Goal: Information Seeking & Learning: Learn about a topic

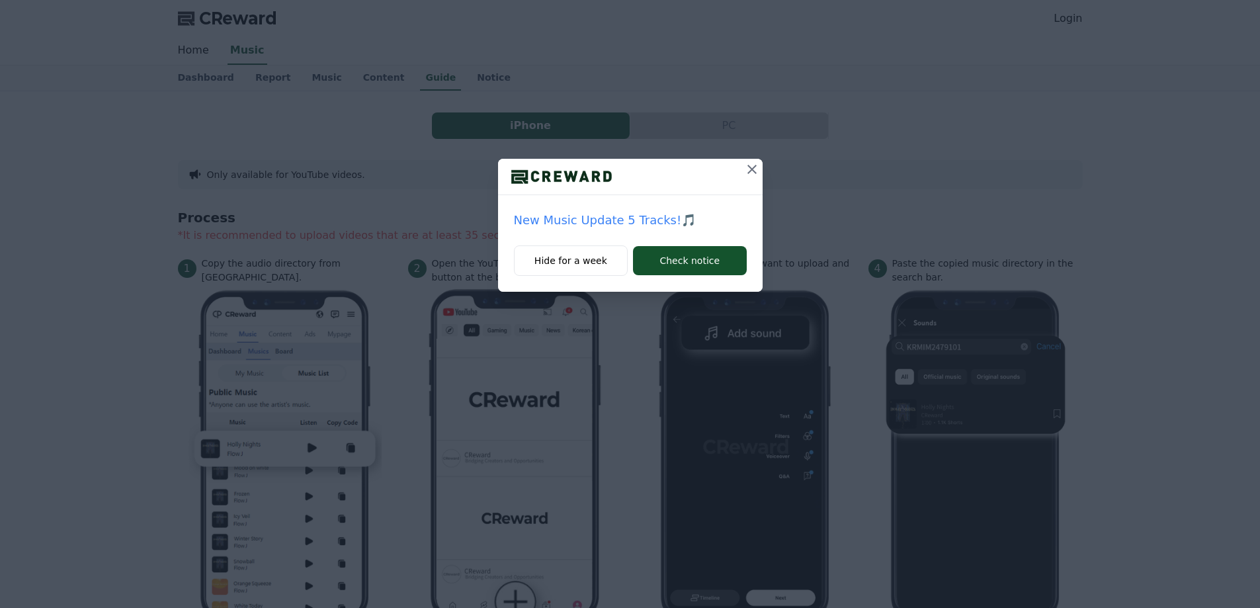
click at [745, 164] on icon at bounding box center [752, 169] width 16 height 16
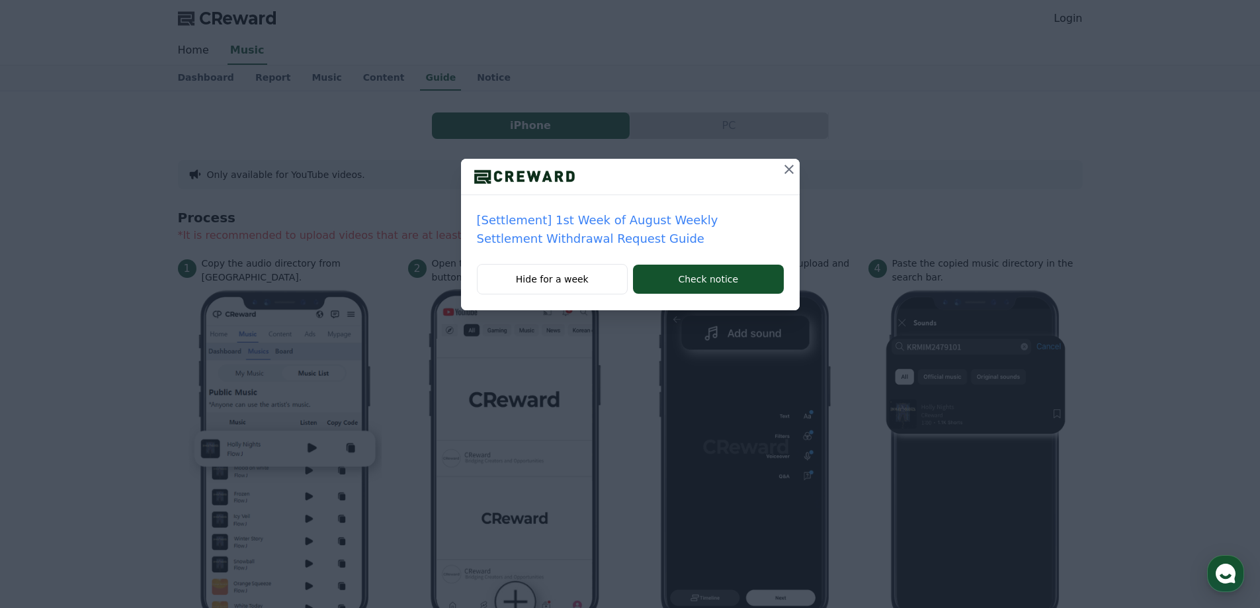
click at [780, 173] on button at bounding box center [789, 169] width 21 height 21
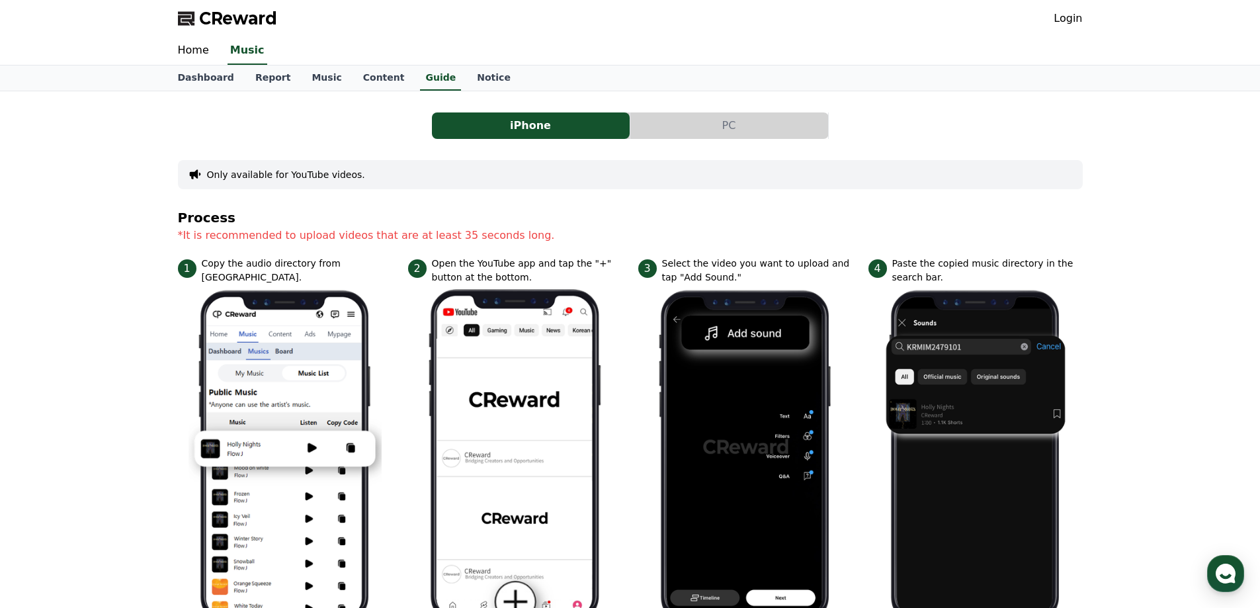
click at [712, 132] on button "PC" at bounding box center [729, 125] width 198 height 26
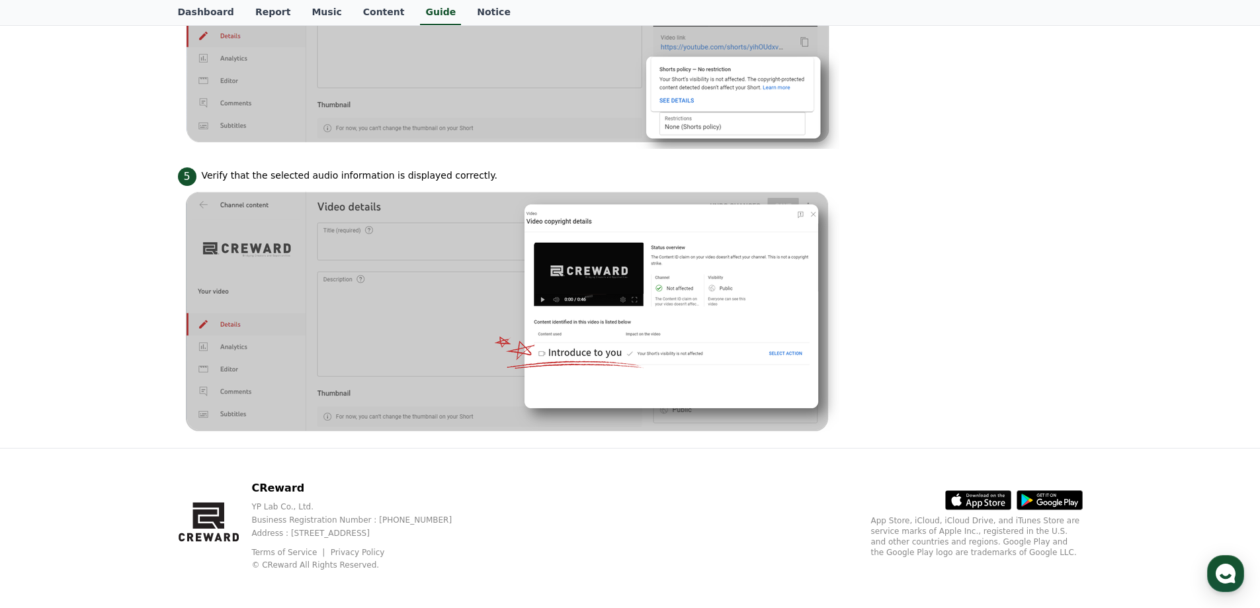
scroll to position [1244, 0]
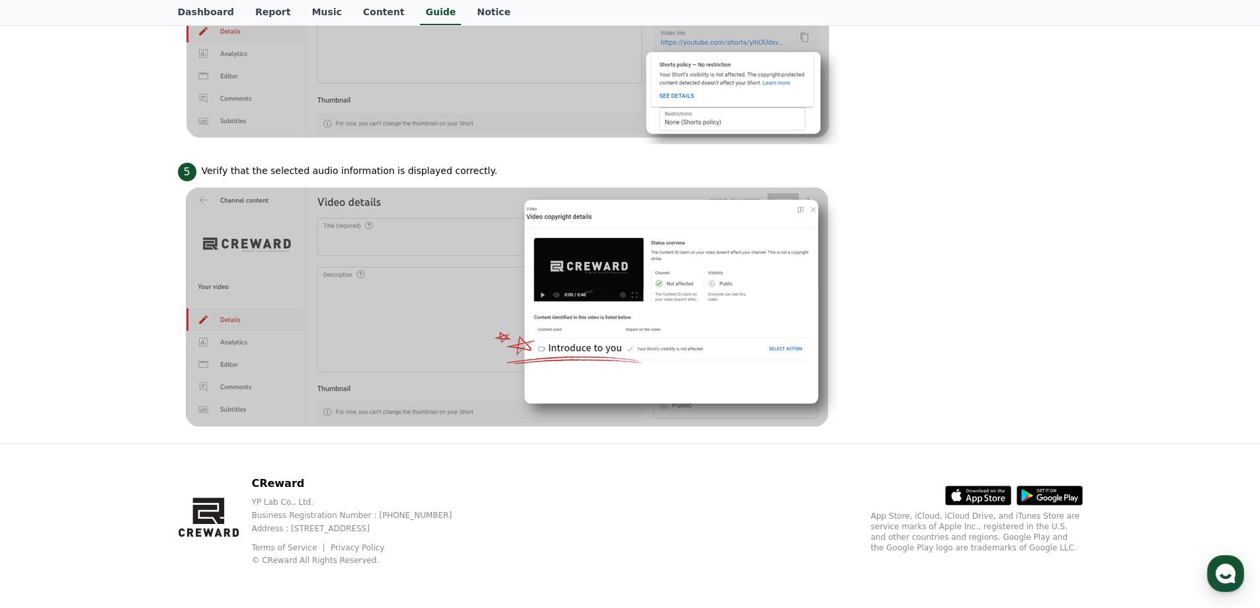
click at [1013, 202] on li "5 Verify that the selected audio information is displayed correctly." at bounding box center [630, 296] width 905 height 273
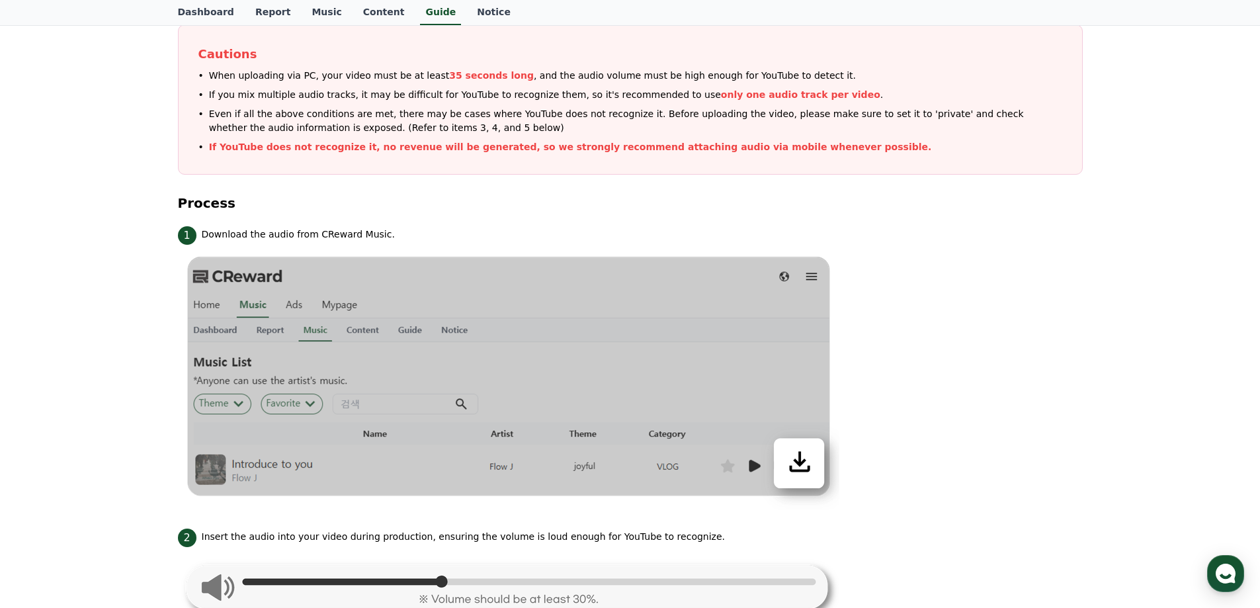
scroll to position [0, 0]
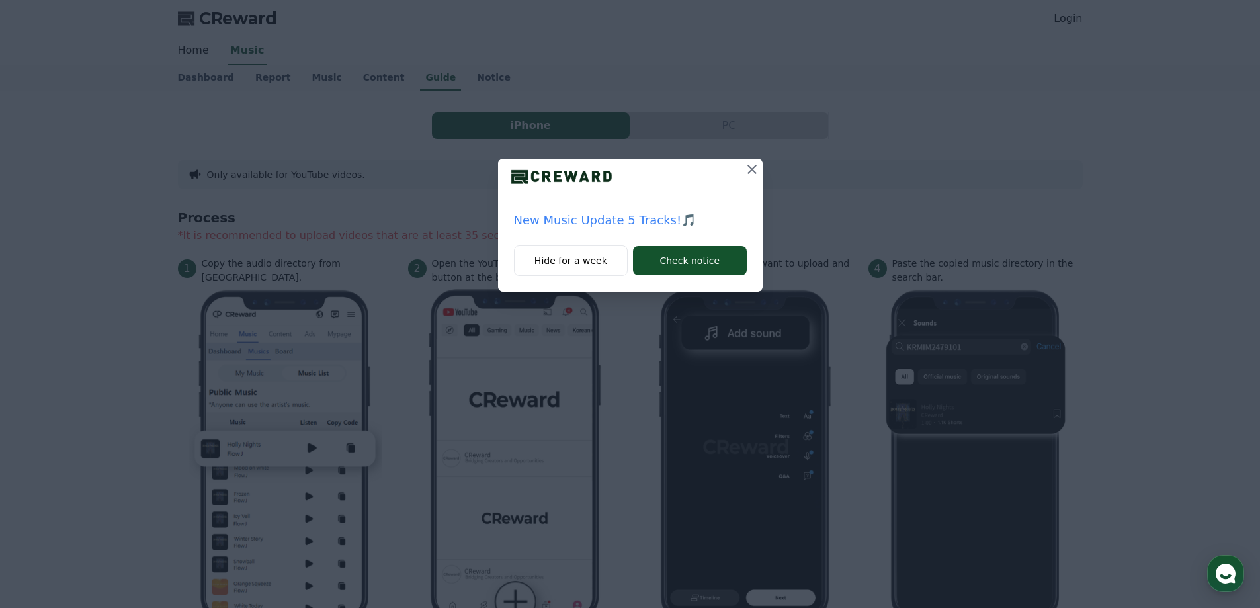
click at [749, 168] on icon at bounding box center [752, 169] width 16 height 16
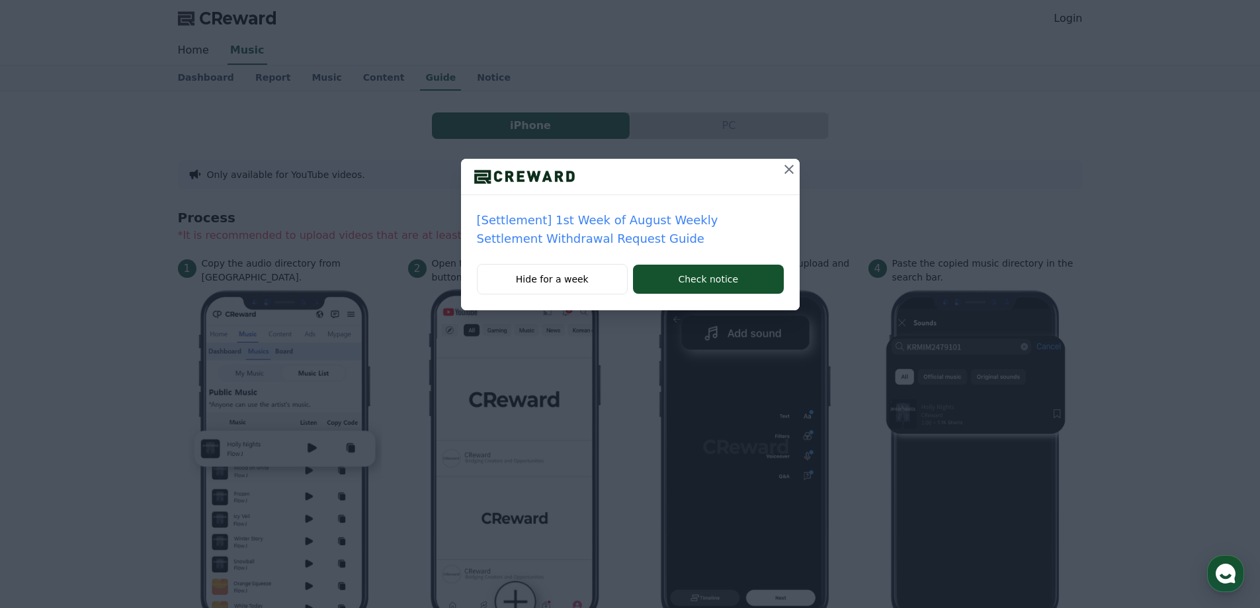
click at [785, 168] on icon at bounding box center [789, 169] width 16 height 16
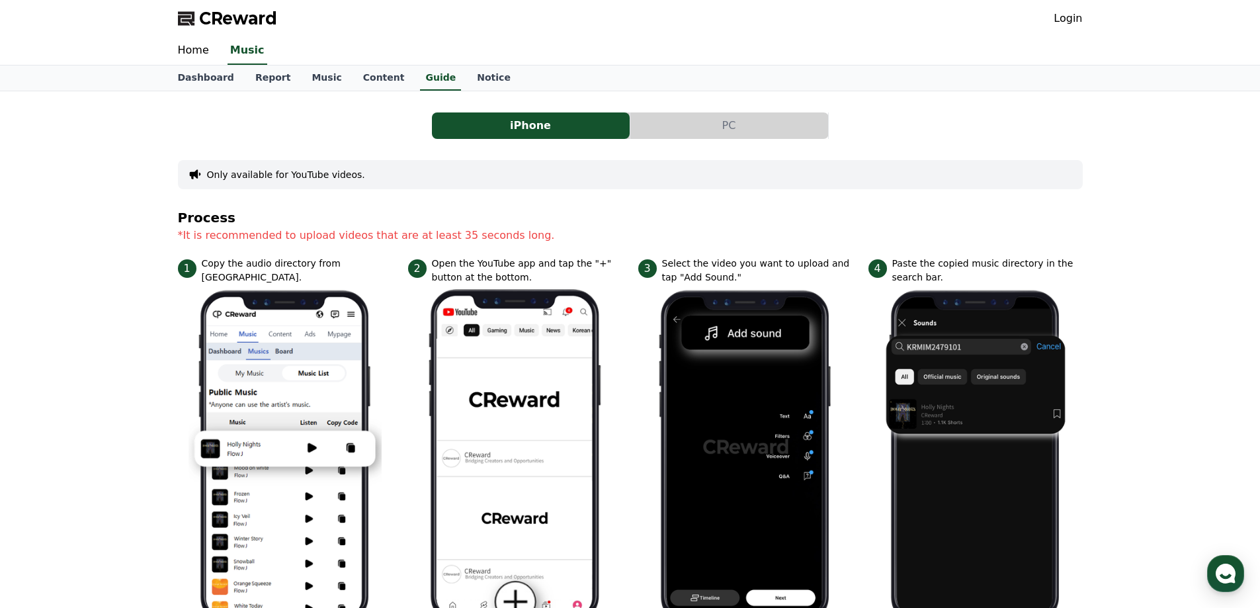
click at [736, 131] on button "PC" at bounding box center [729, 125] width 198 height 26
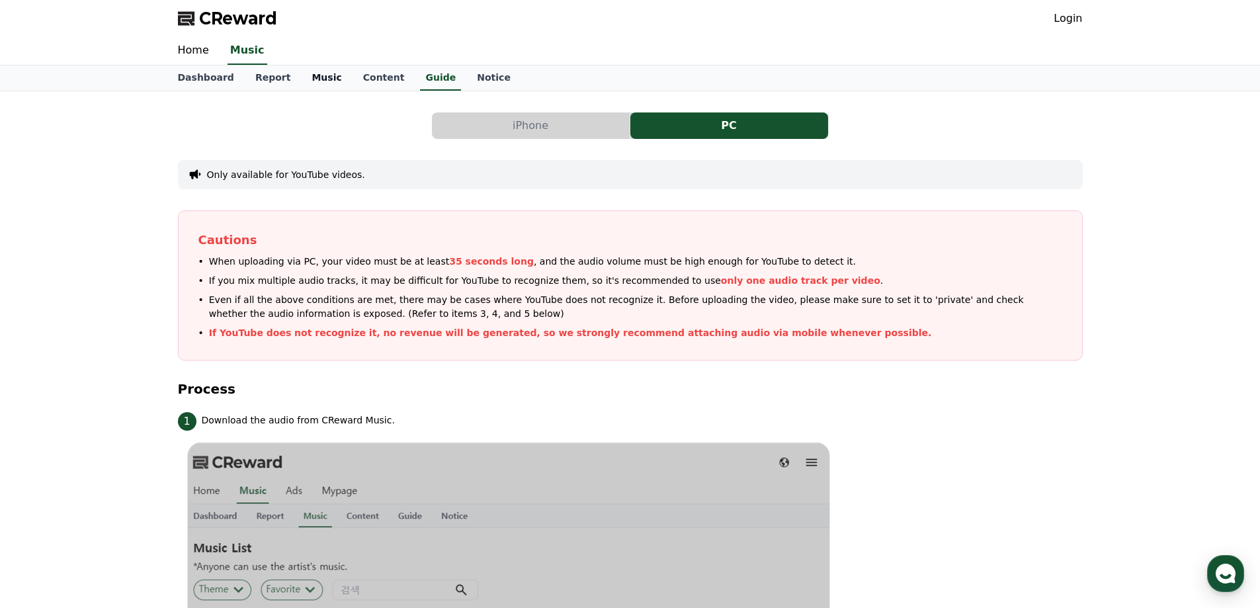
click at [313, 81] on link "Music" at bounding box center [326, 77] width 51 height 25
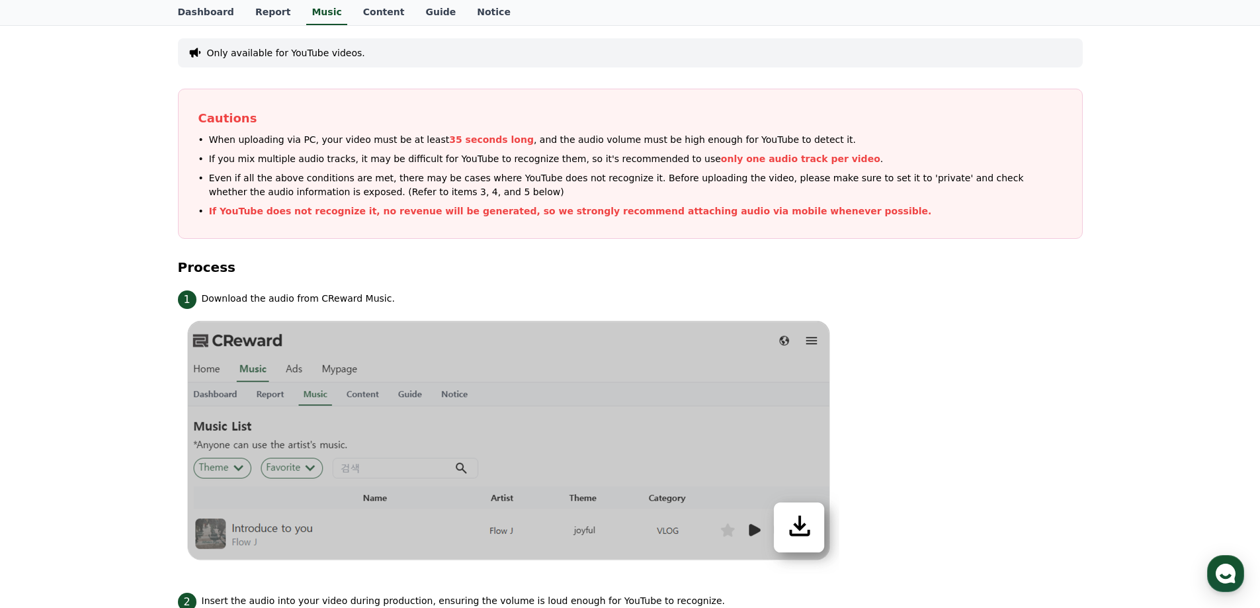
scroll to position [463, 0]
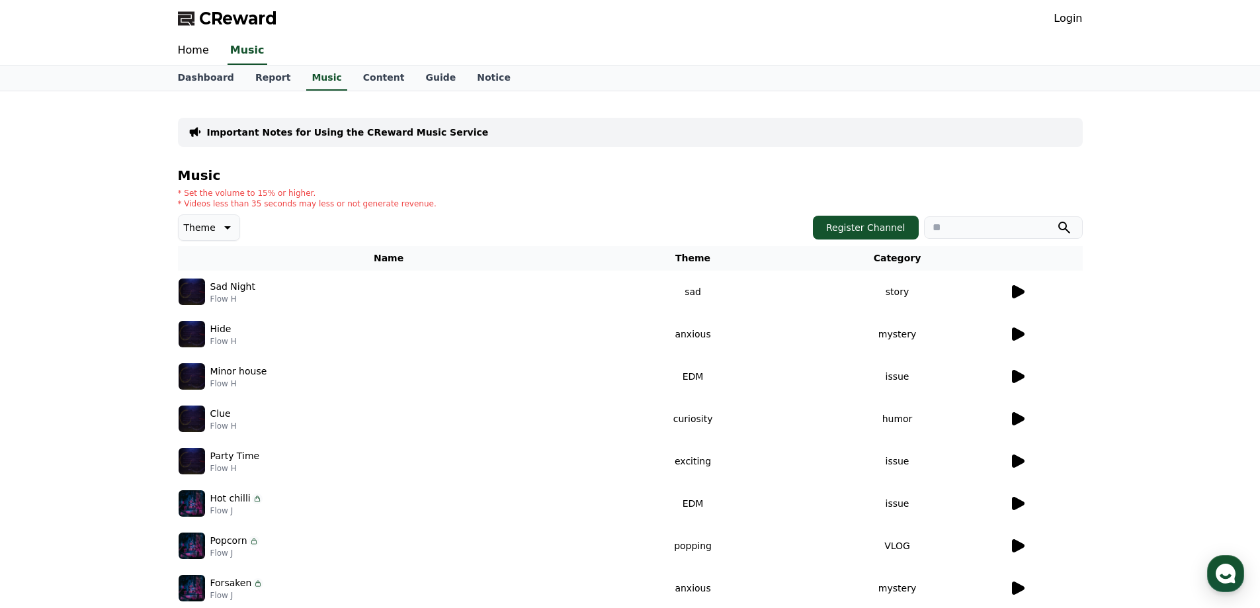
click at [1024, 288] on icon at bounding box center [1017, 292] width 16 height 16
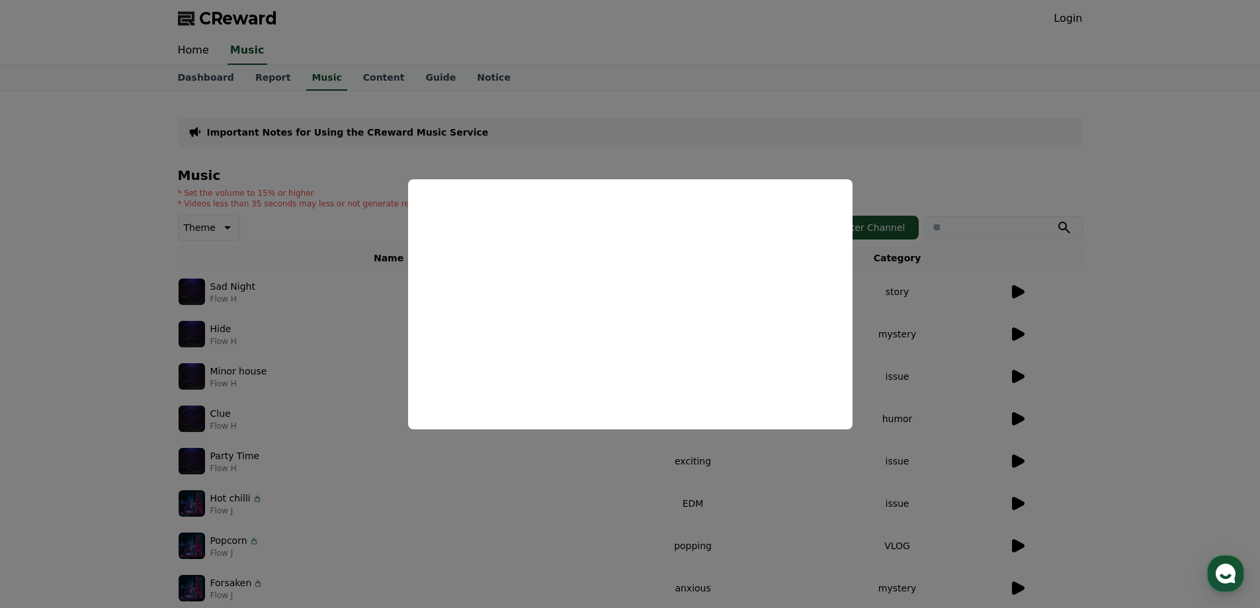
click at [678, 508] on button "close modal" at bounding box center [630, 304] width 1260 height 608
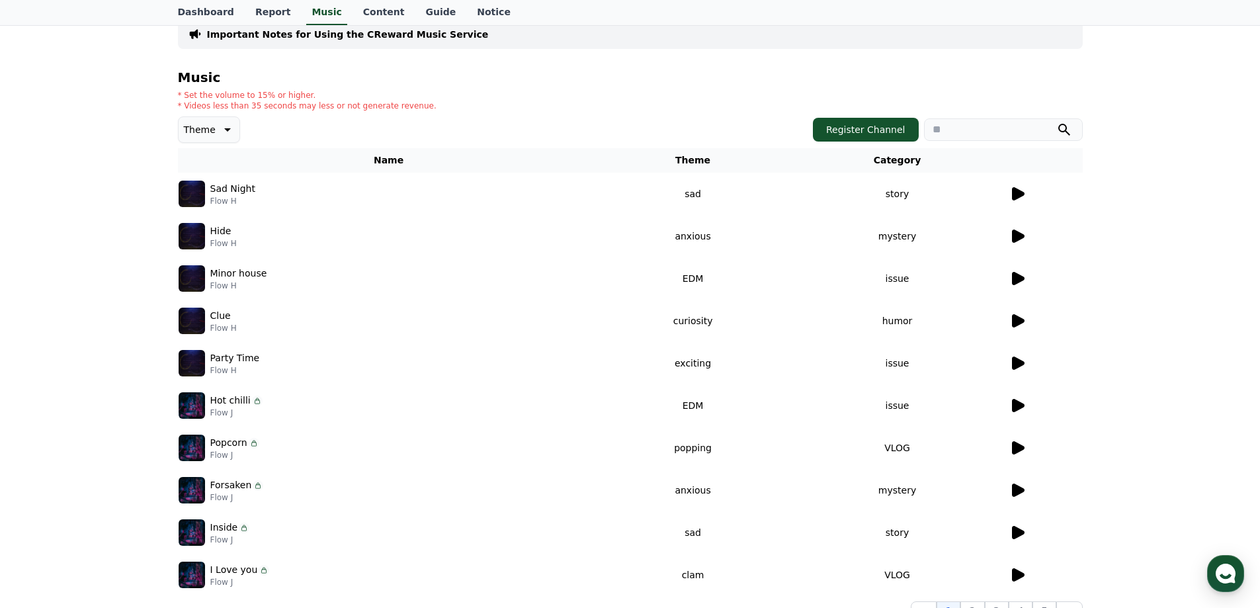
scroll to position [288, 0]
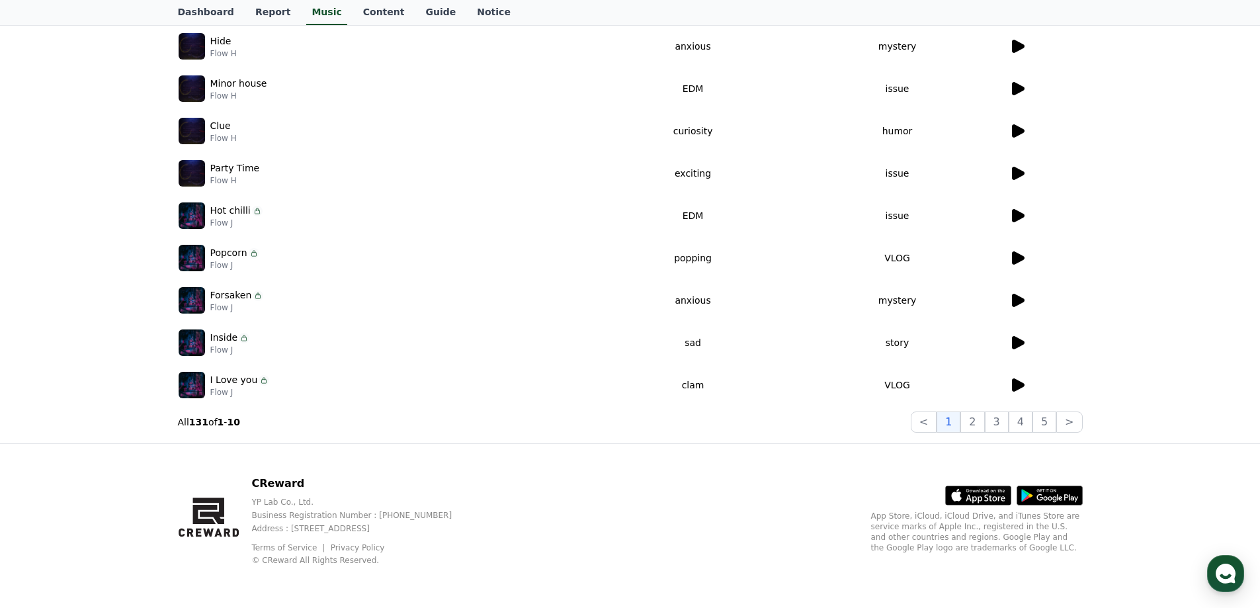
click at [259, 381] on icon at bounding box center [264, 380] width 11 height 11
click at [1014, 386] on icon at bounding box center [1018, 384] width 13 height 13
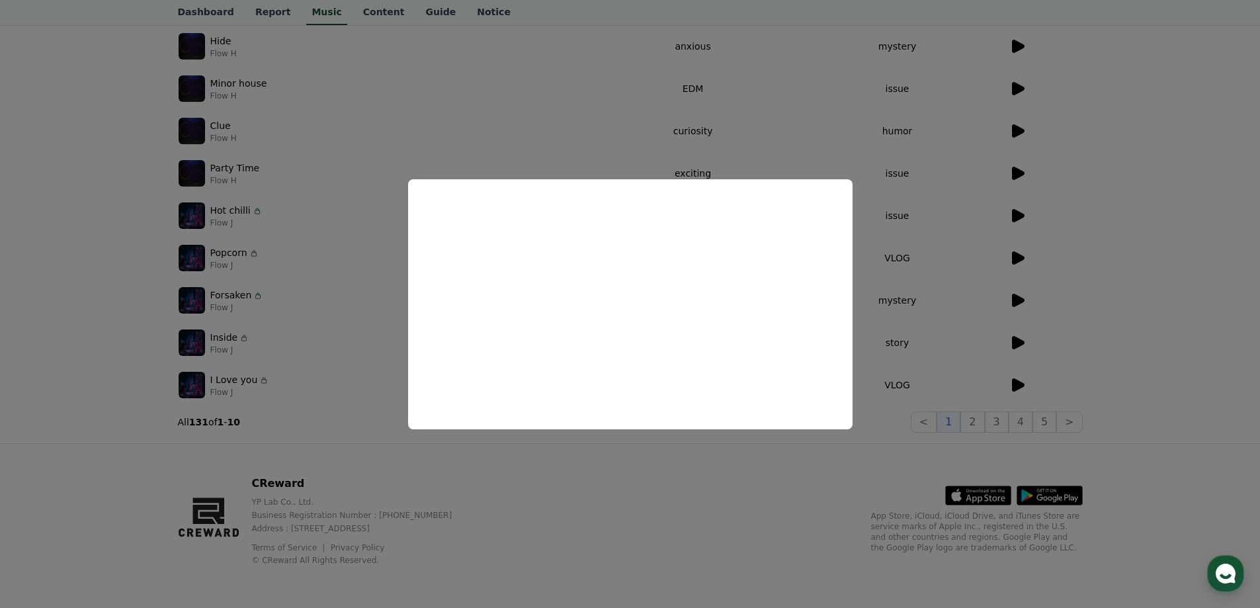
click at [1185, 201] on button "close modal" at bounding box center [630, 304] width 1260 height 608
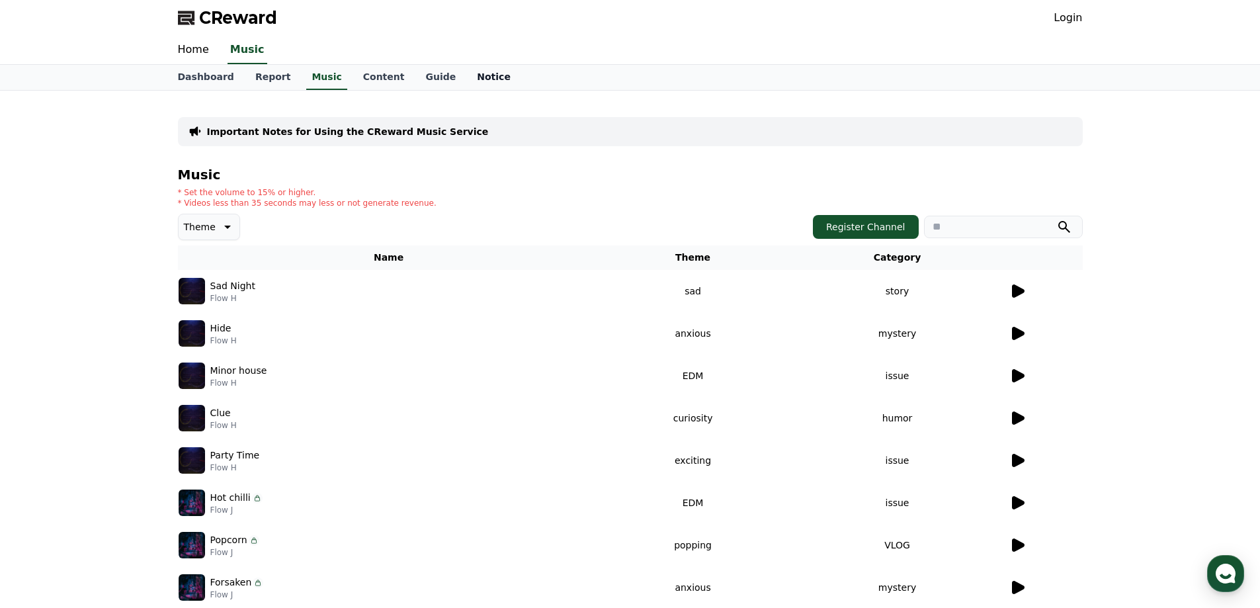
scroll to position [0, 0]
click at [1155, 144] on div "Important Notes for Using the CReward Music Service Music * Set the volume to 1…" at bounding box center [630, 411] width 1260 height 640
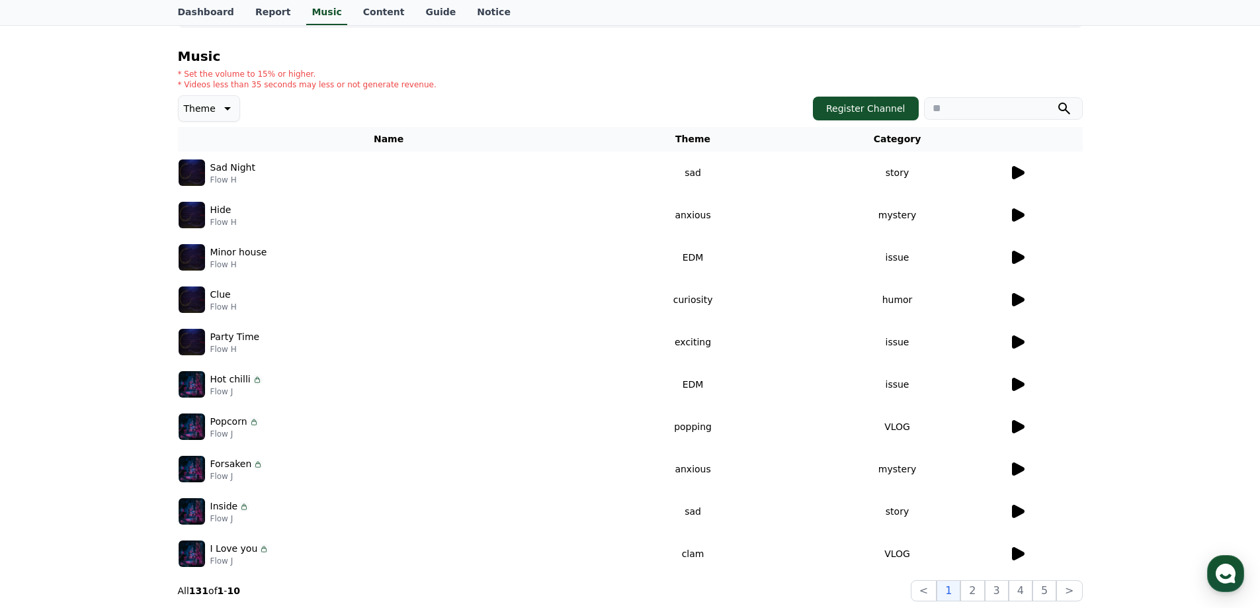
scroll to position [288, 0]
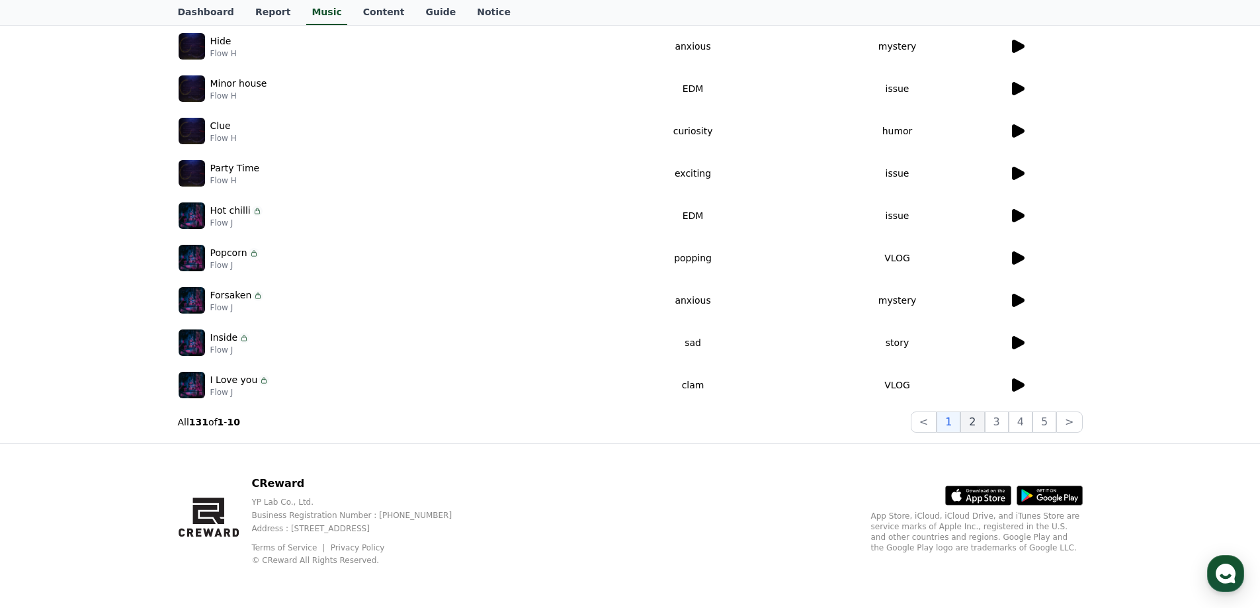
click at [985, 418] on button "2" at bounding box center [997, 421] width 24 height 21
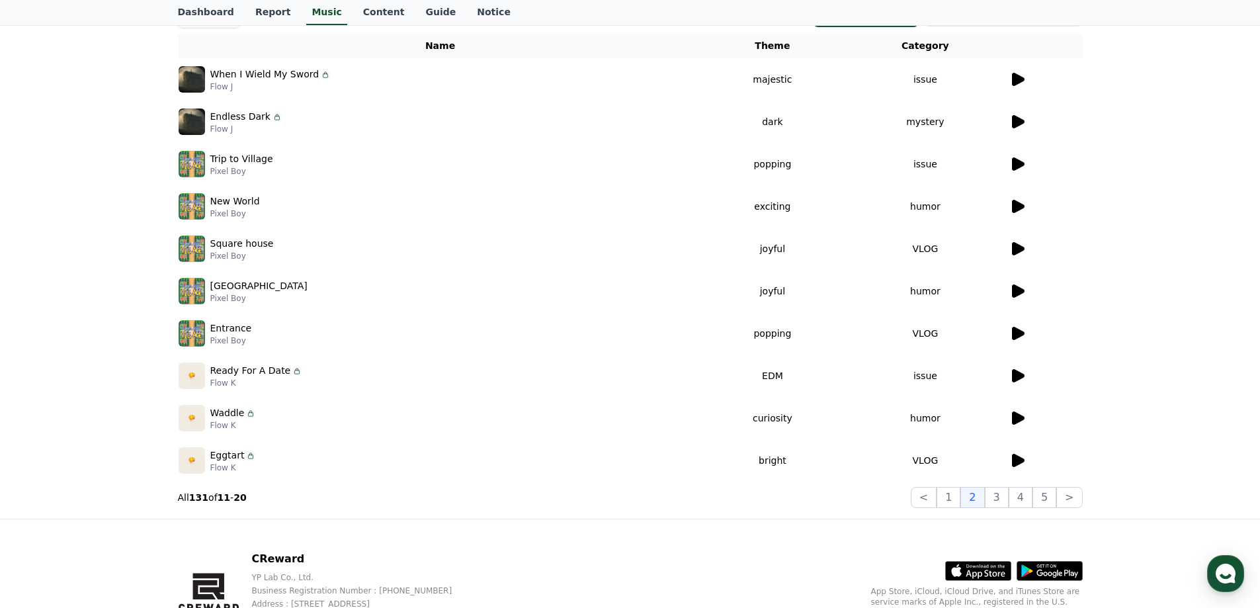
scroll to position [222, 0]
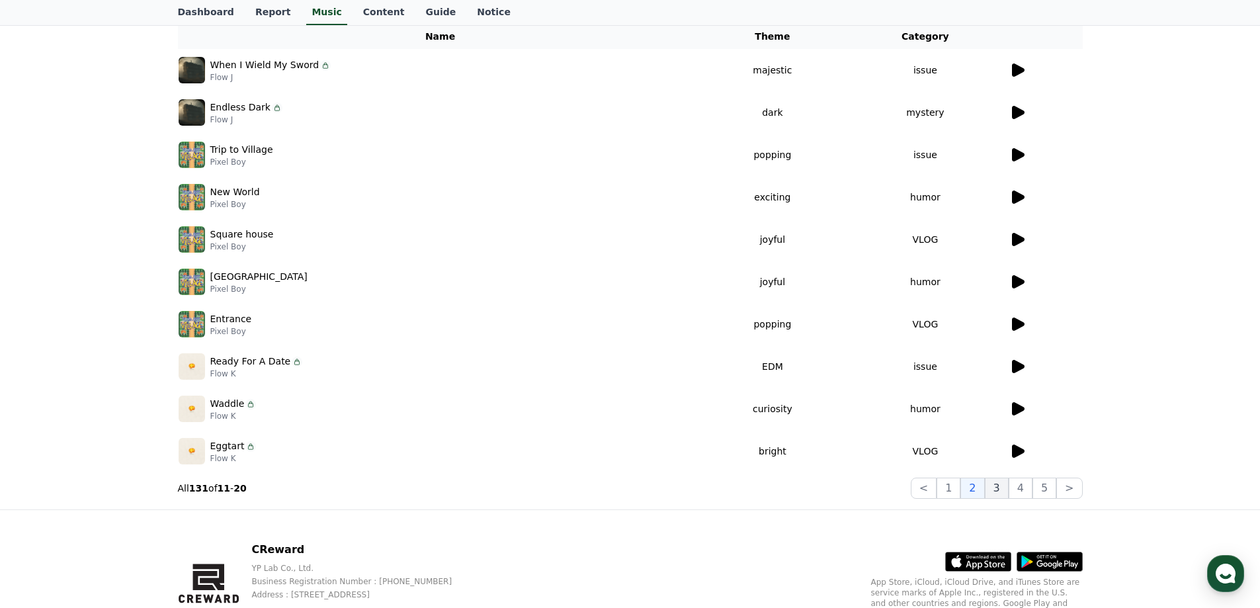
click at [1033, 485] on button "3" at bounding box center [1045, 488] width 24 height 21
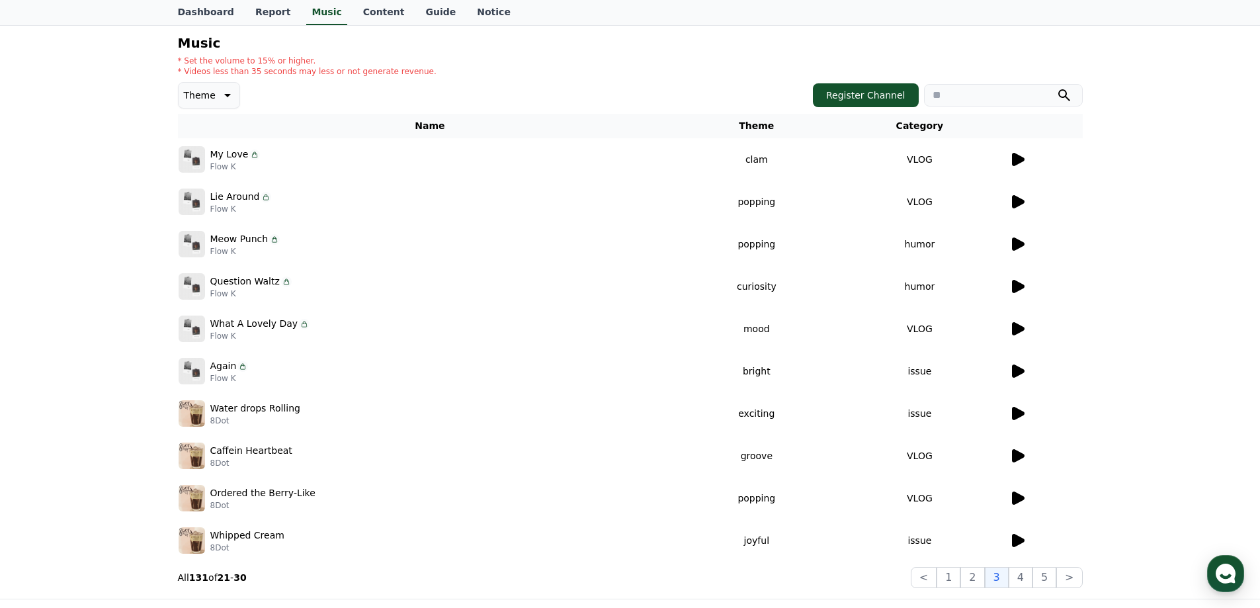
scroll to position [288, 0]
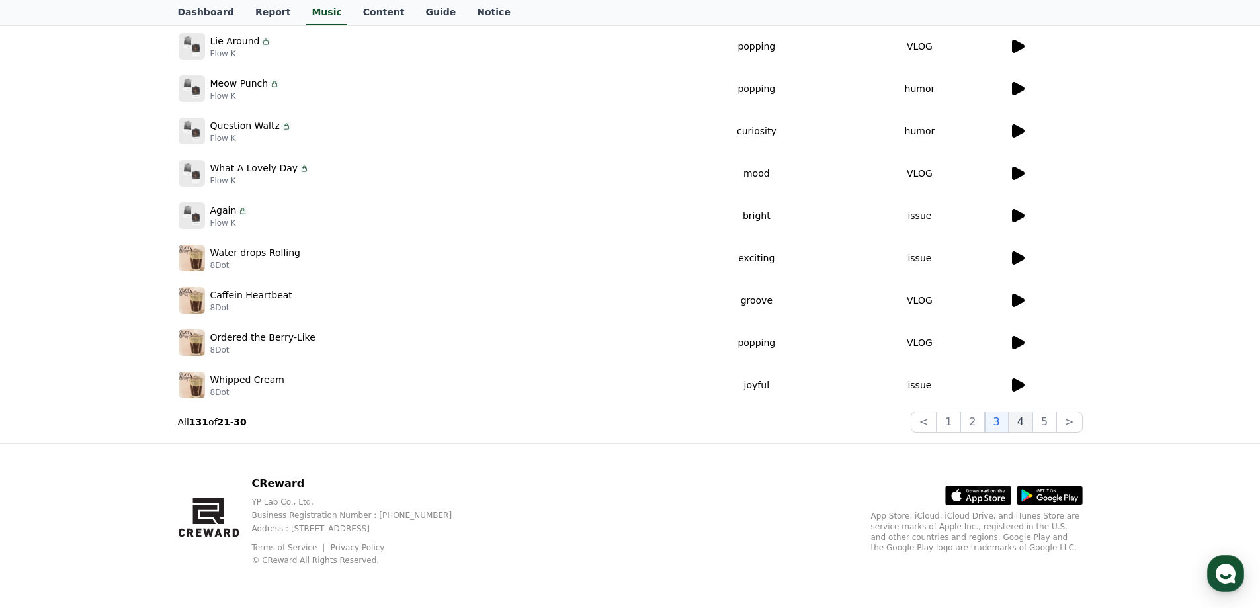
click at [1030, 418] on button "4" at bounding box center [1021, 421] width 24 height 21
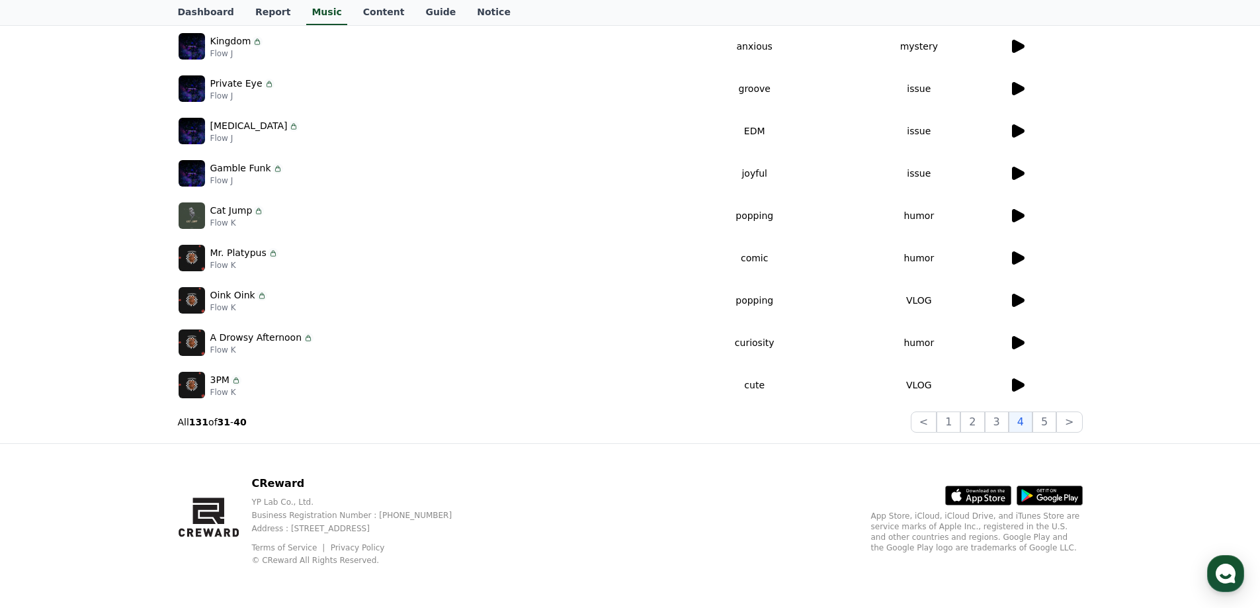
click at [1013, 342] on icon at bounding box center [1018, 342] width 13 height 13
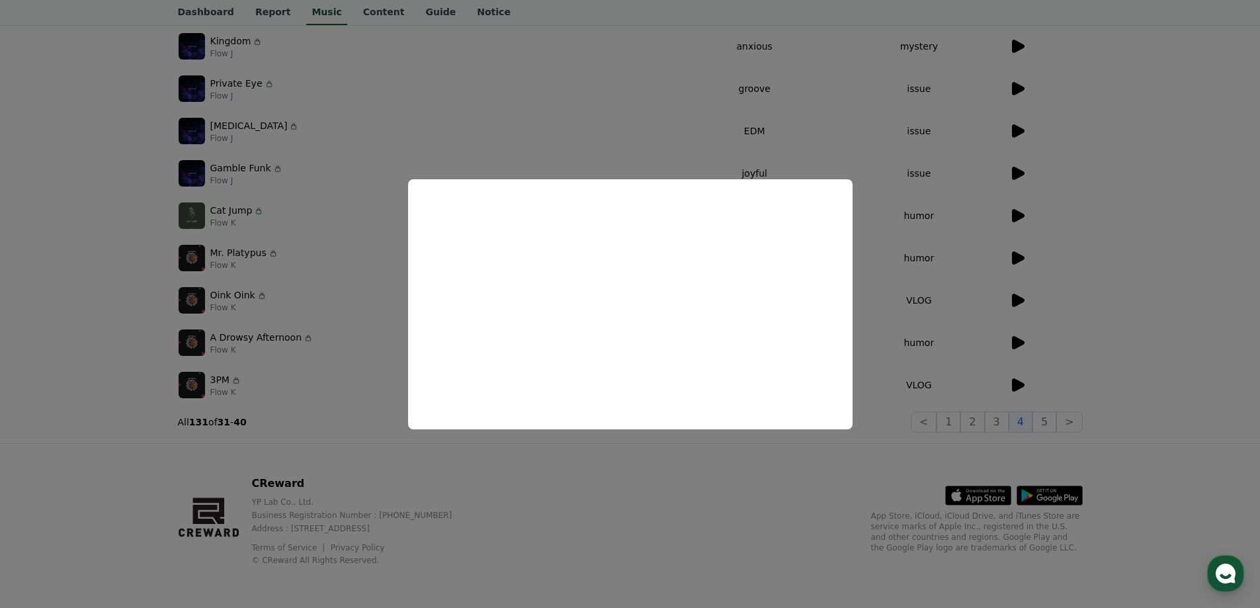
click at [1127, 262] on button "close modal" at bounding box center [630, 304] width 1260 height 608
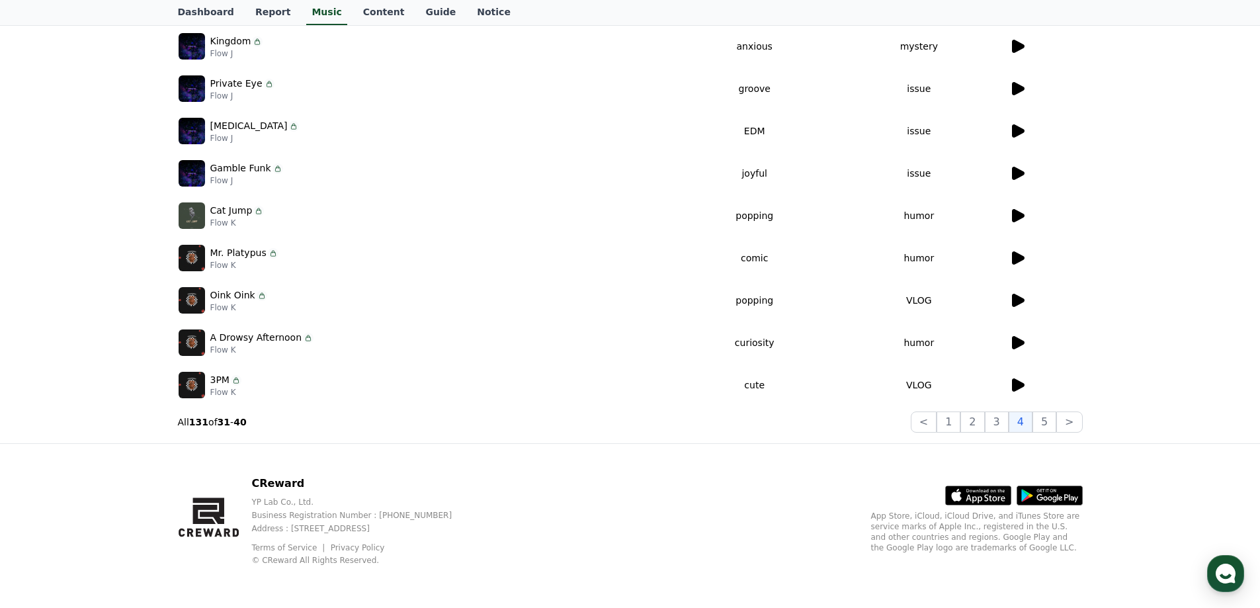
click at [1021, 167] on icon at bounding box center [1017, 173] width 16 height 16
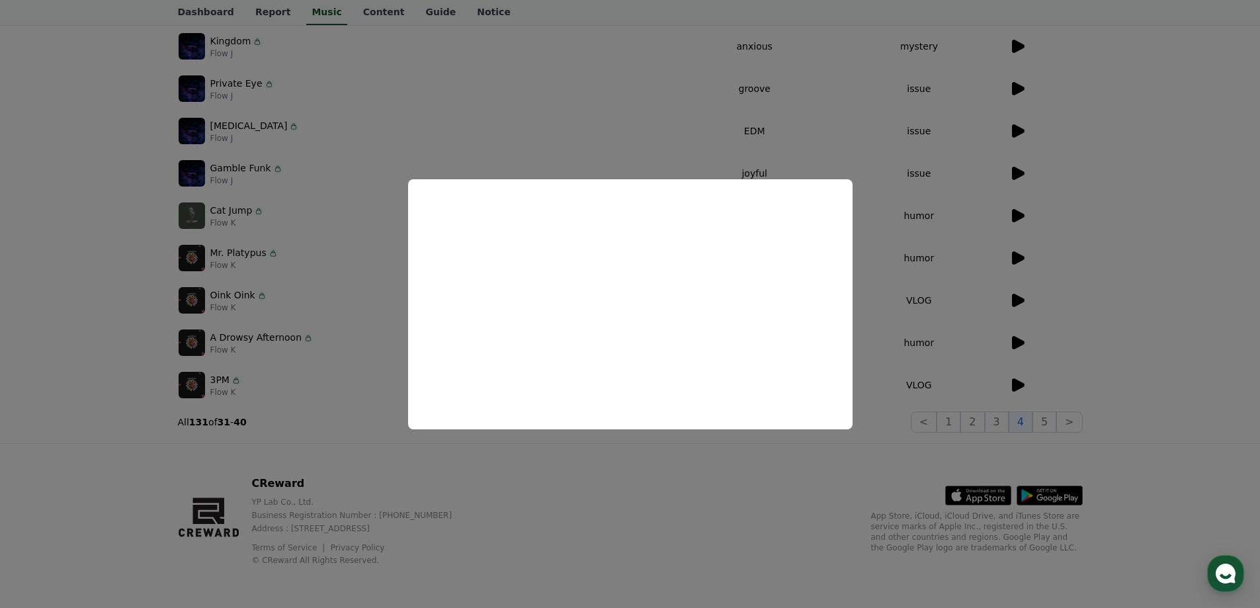
click at [702, 502] on button "close modal" at bounding box center [630, 304] width 1260 height 608
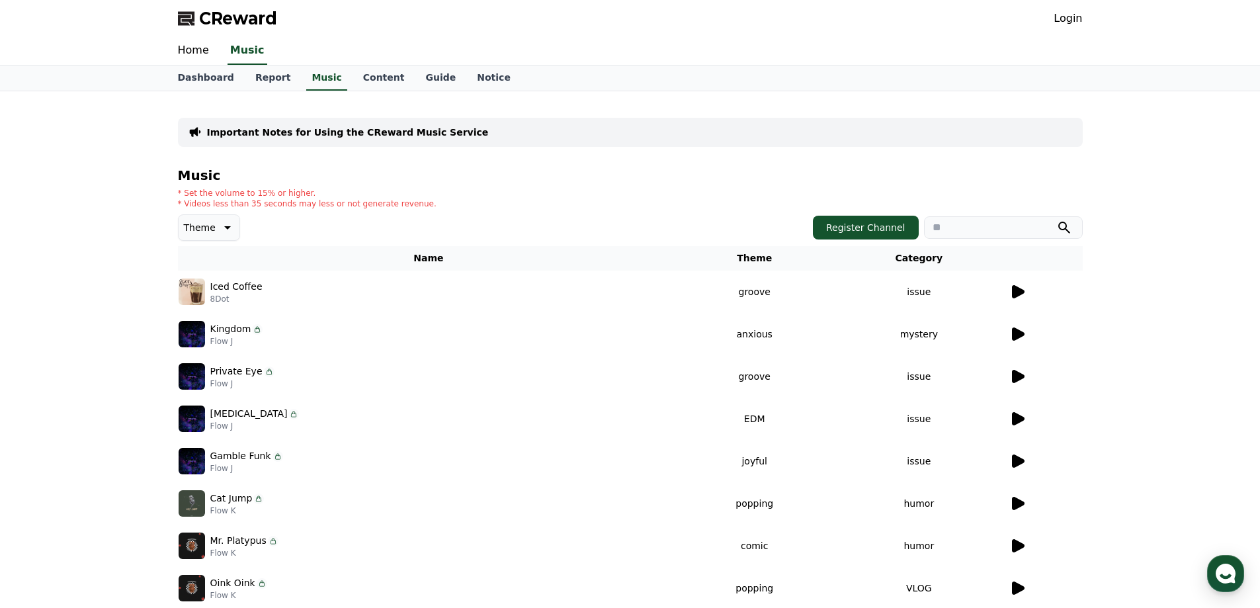
click at [1016, 289] on icon at bounding box center [1018, 291] width 13 height 13
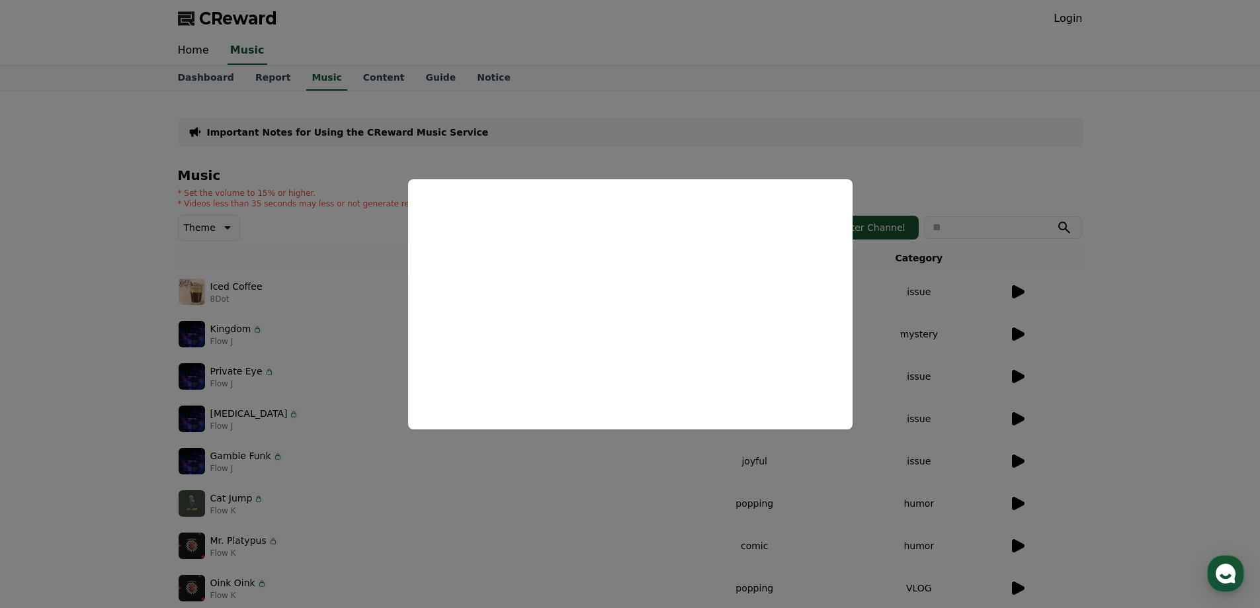
click at [1144, 312] on button "close modal" at bounding box center [630, 304] width 1260 height 608
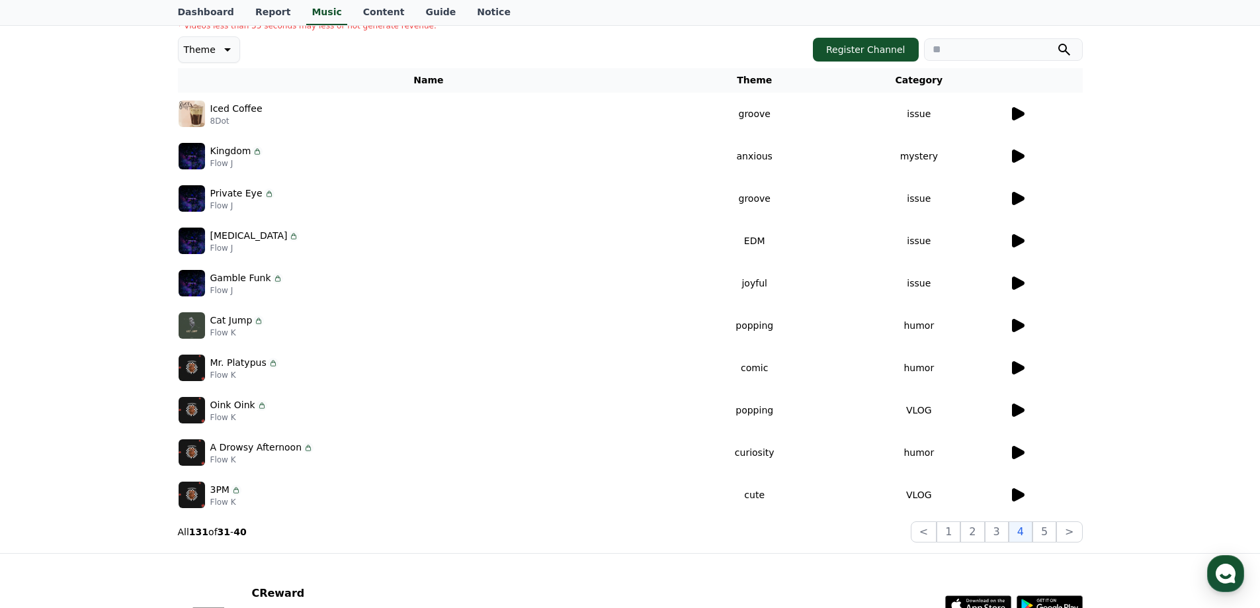
scroll to position [23, 0]
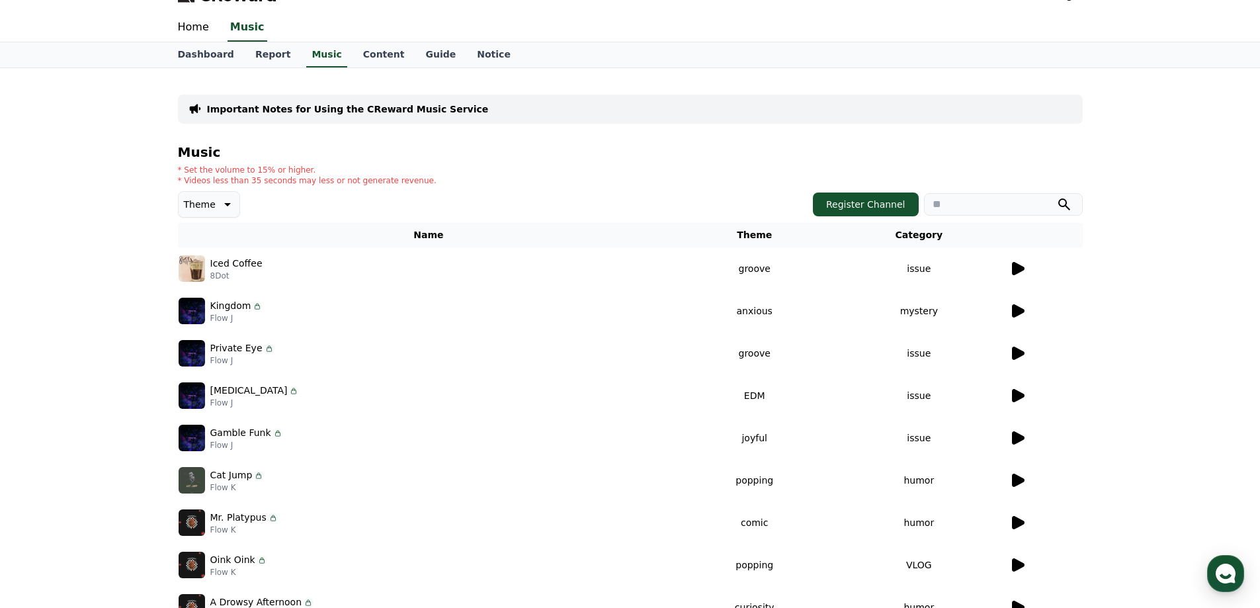
click at [208, 195] on p "Theme" at bounding box center [200, 204] width 32 height 19
click at [234, 247] on div "All Fantasy Curiosity Dark Bright Popping Exciting Twist Majestic Dramatic Joyf…" at bounding box center [209, 294] width 62 height 142
click at [187, 256] on button "Dramatic" at bounding box center [206, 268] width 53 height 29
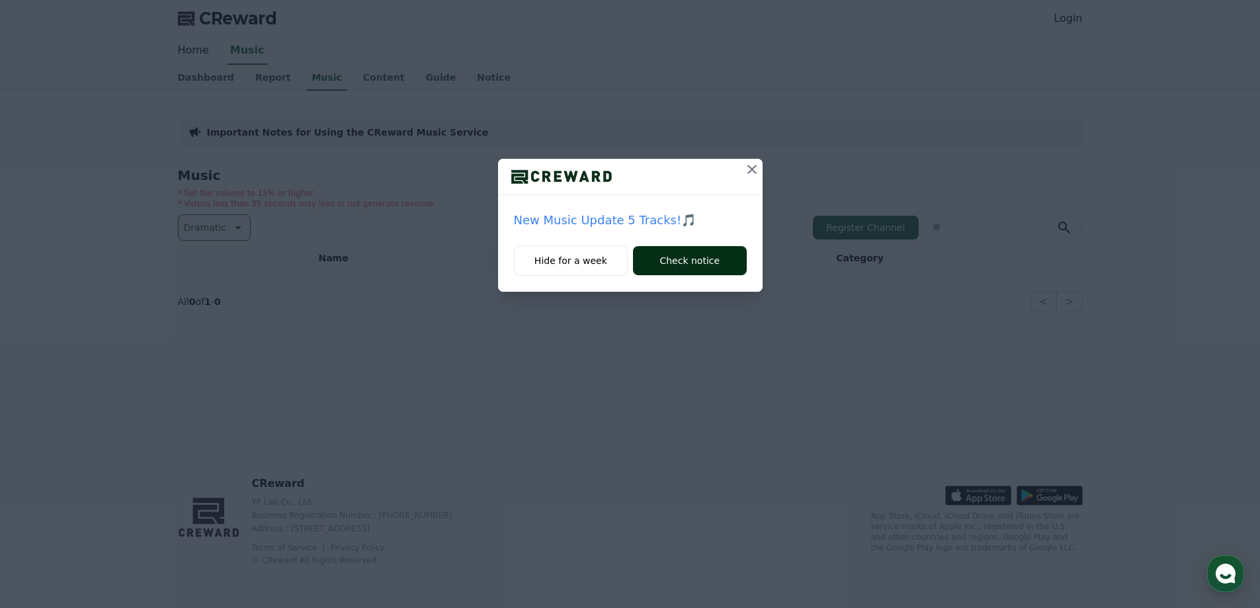
click at [704, 255] on button "Check notice" at bounding box center [689, 260] width 113 height 29
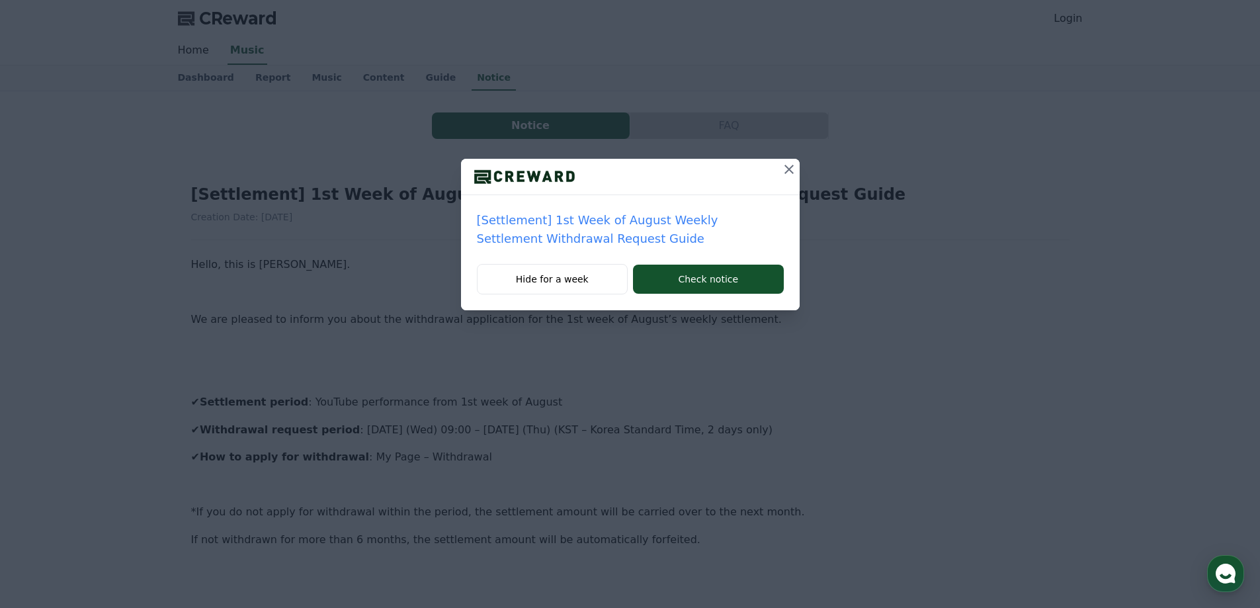
click at [779, 162] on button at bounding box center [789, 169] width 21 height 21
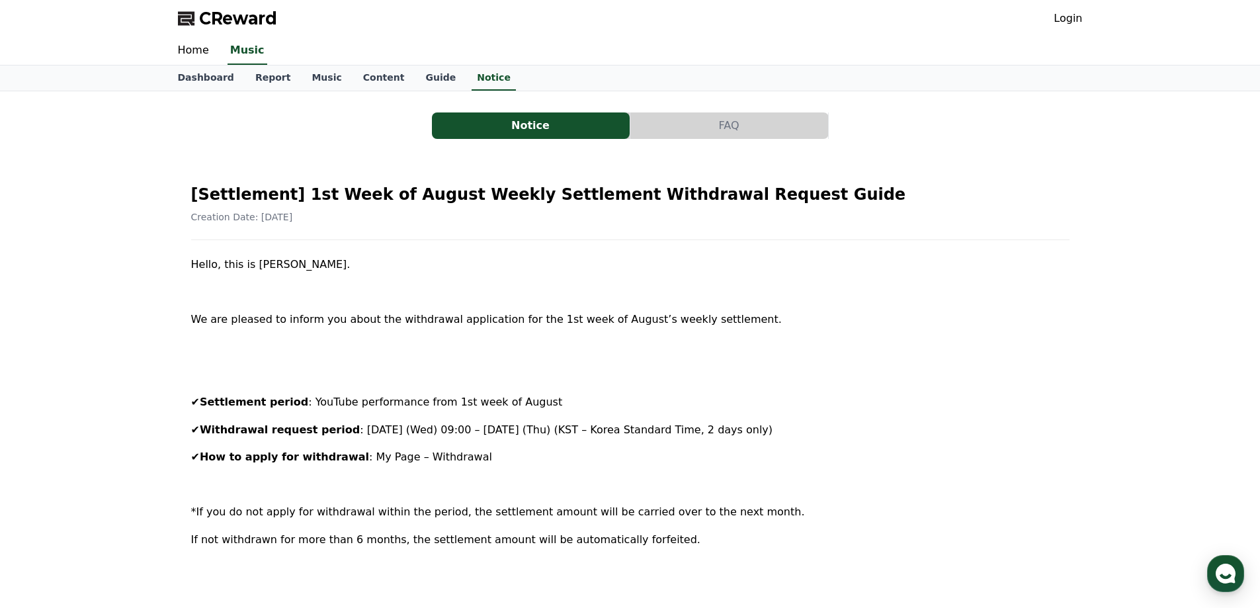
click at [726, 127] on button "FAQ" at bounding box center [729, 125] width 198 height 26
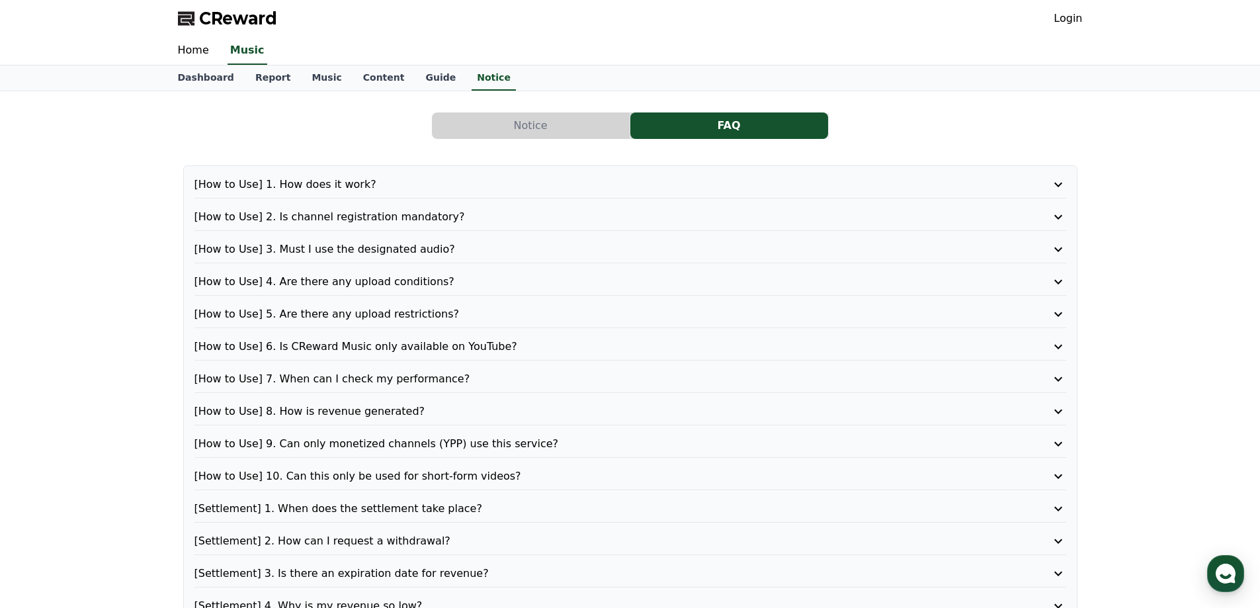
click at [534, 110] on div "Notice FAQ [How to Use] 1. How does it work? [How to Use] 2. Is channel registr…" at bounding box center [630, 382] width 905 height 561
drag, startPoint x: 529, startPoint y: 115, endPoint x: 467, endPoint y: 99, distance: 63.5
click at [527, 115] on button "Notice" at bounding box center [531, 125] width 198 height 26
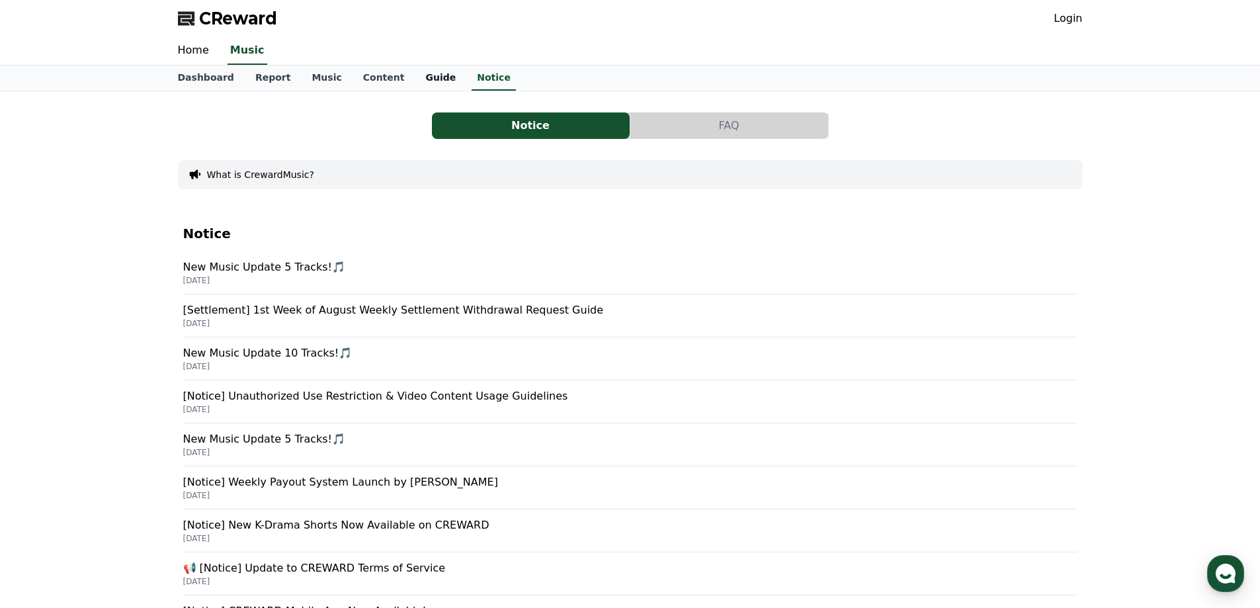
click at [415, 74] on link "Guide" at bounding box center [441, 77] width 52 height 25
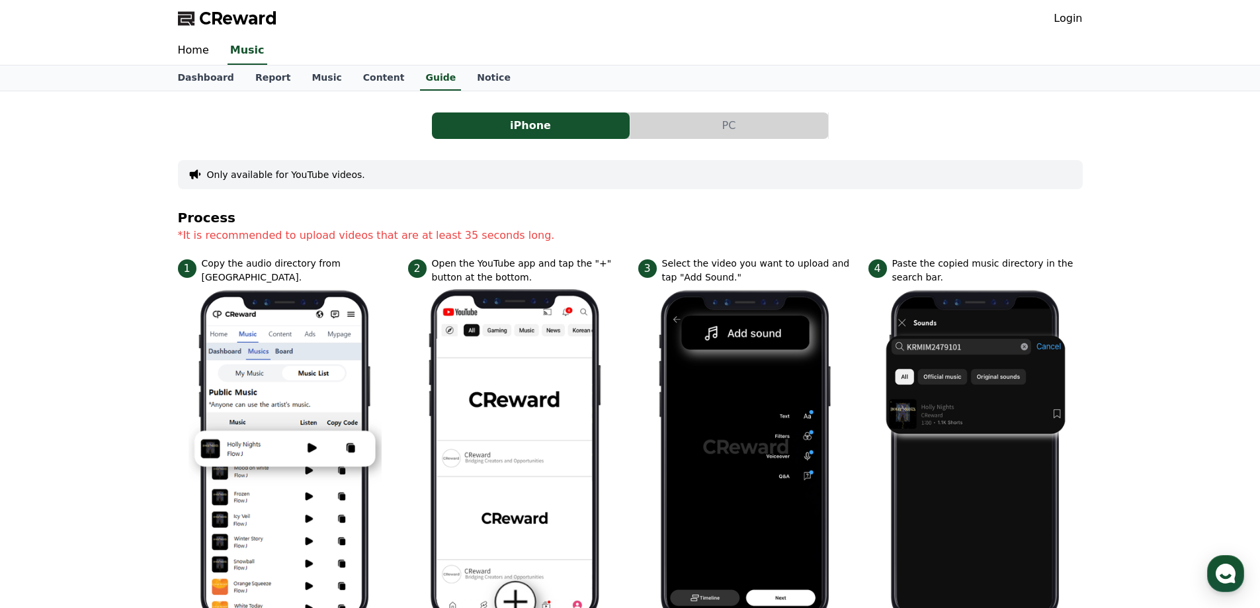
click at [685, 136] on button "PC" at bounding box center [729, 125] width 198 height 26
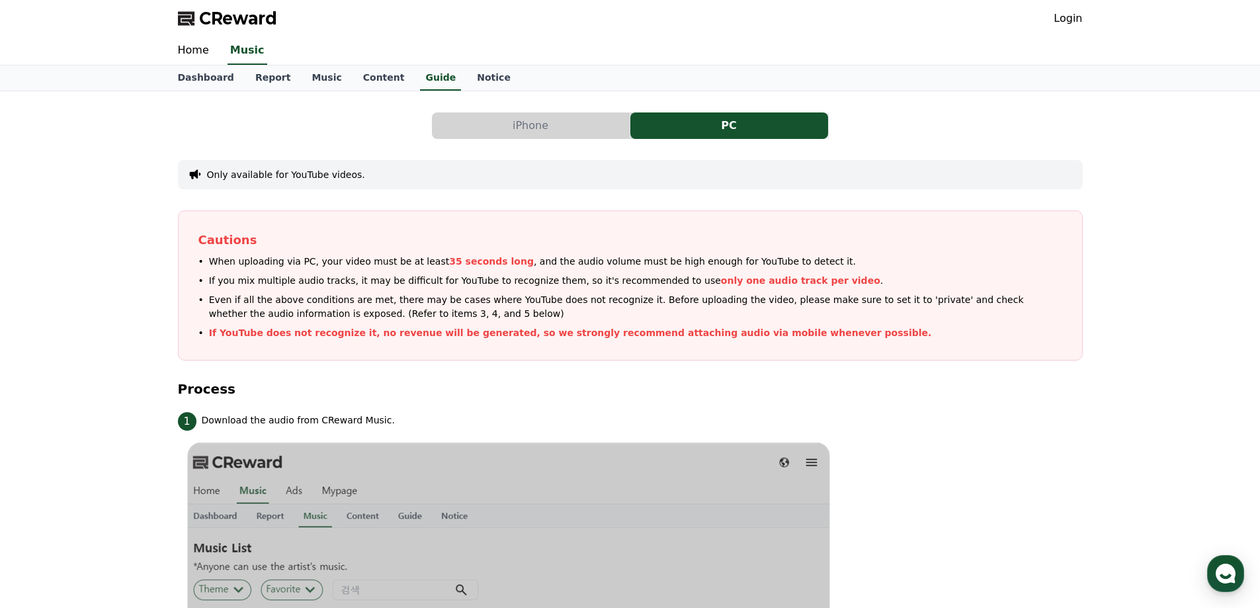
click at [583, 137] on button "iPhone" at bounding box center [531, 125] width 198 height 26
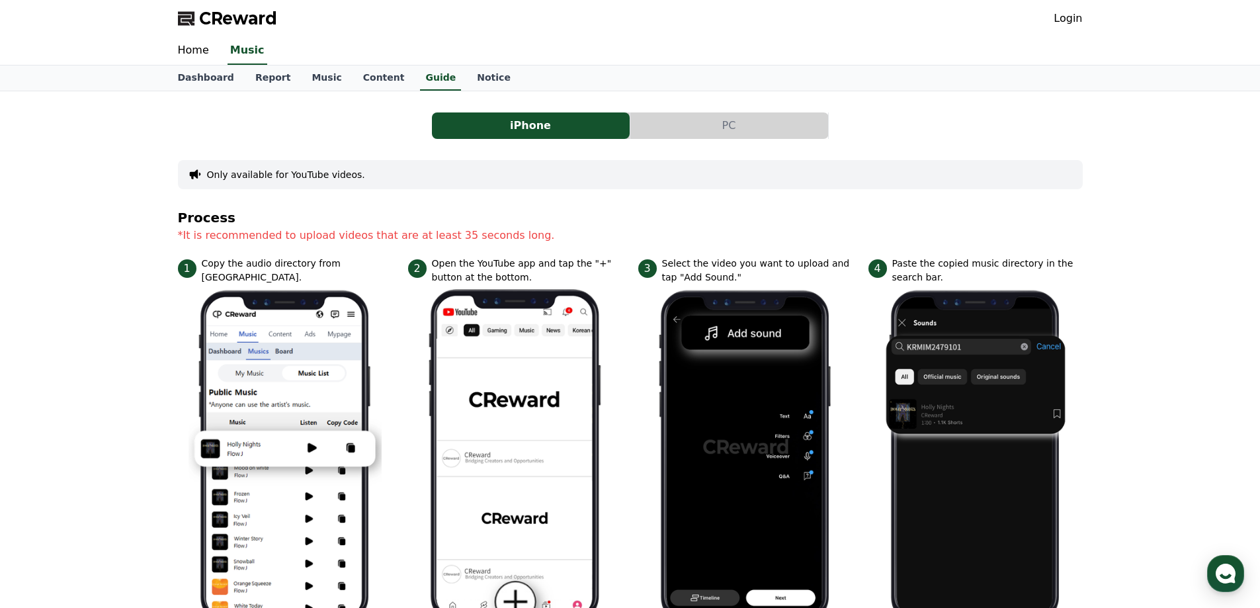
click at [232, 278] on li "1 Copy the audio directory from Creward." at bounding box center [285, 444] width 214 height 374
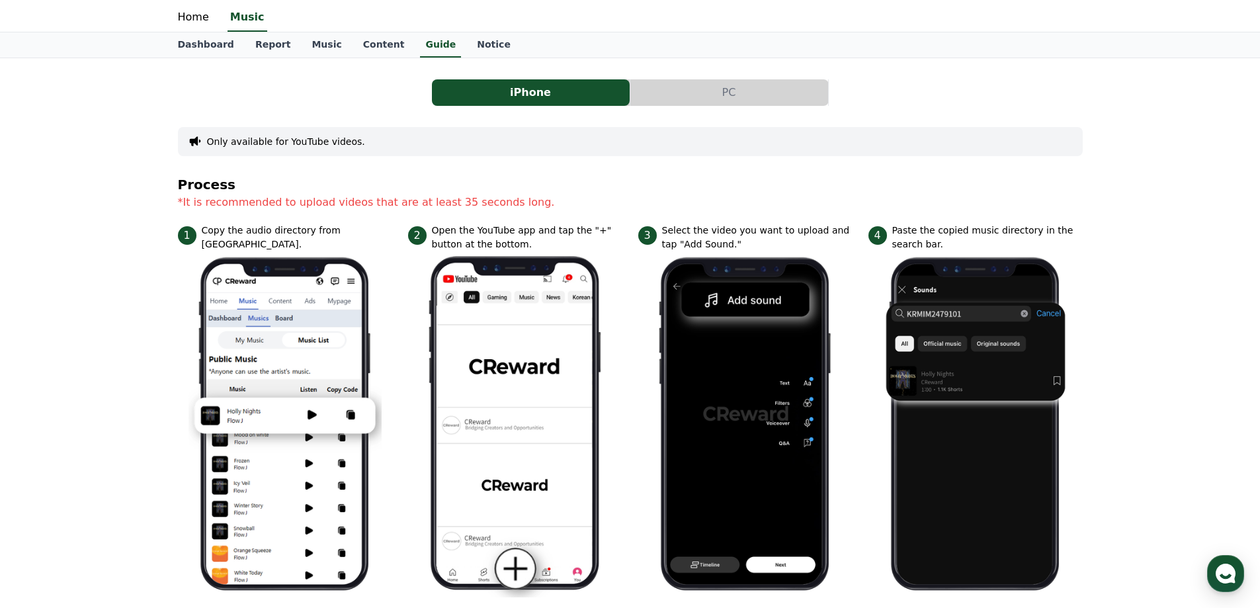
scroll to position [132, 0]
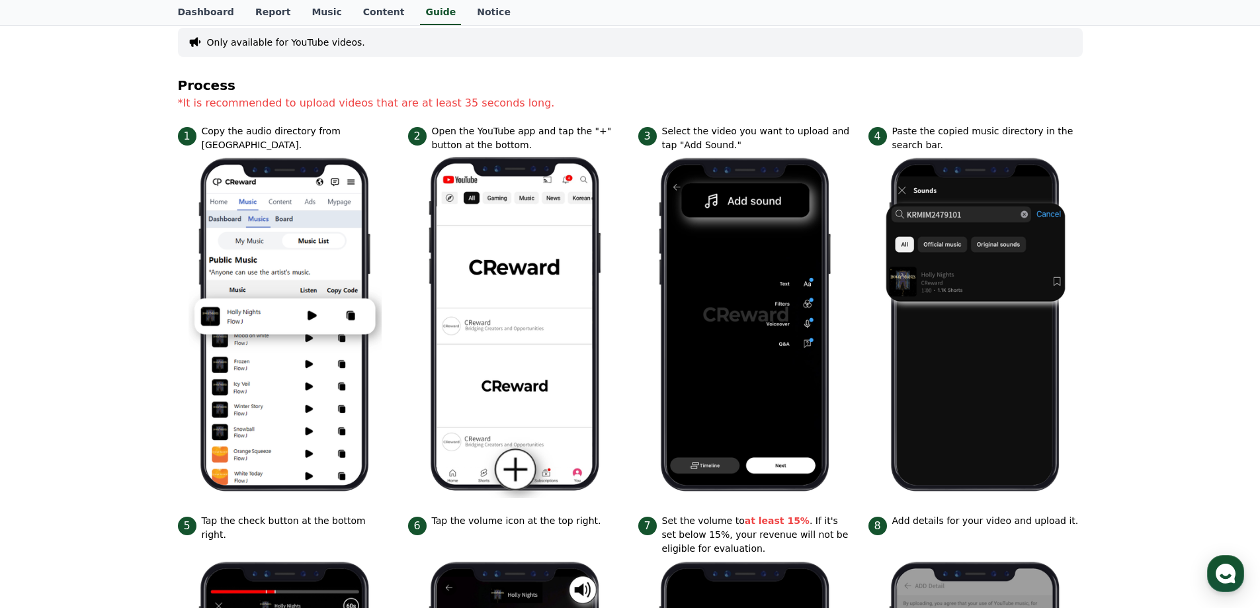
click at [738, 261] on img at bounding box center [745, 325] width 193 height 346
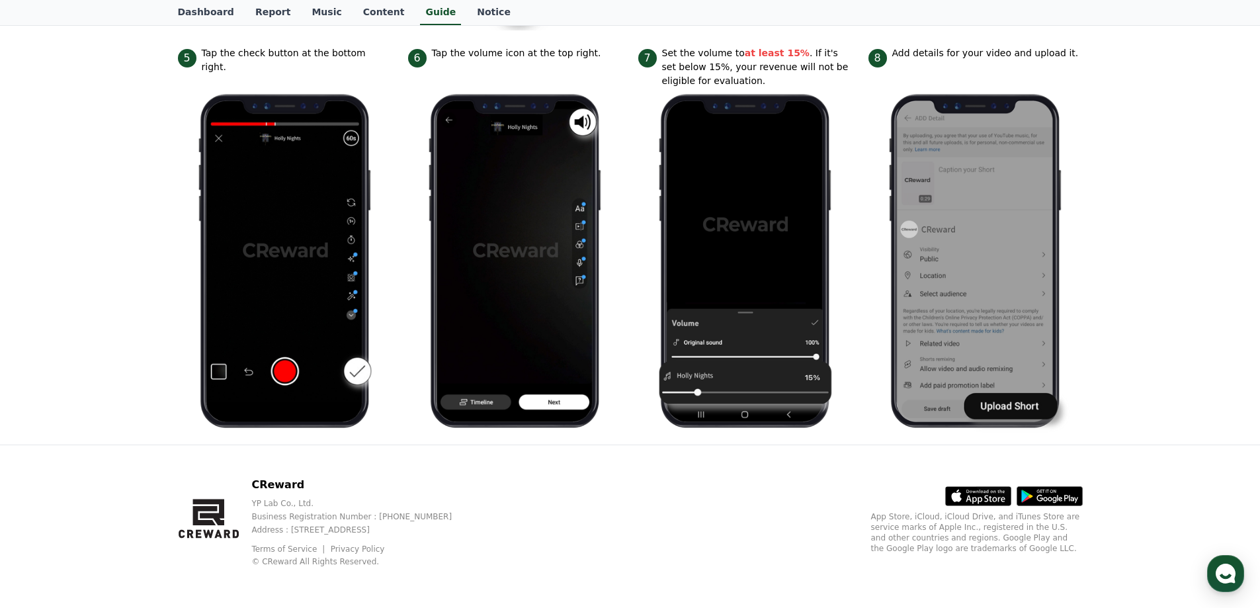
scroll to position [601, 0]
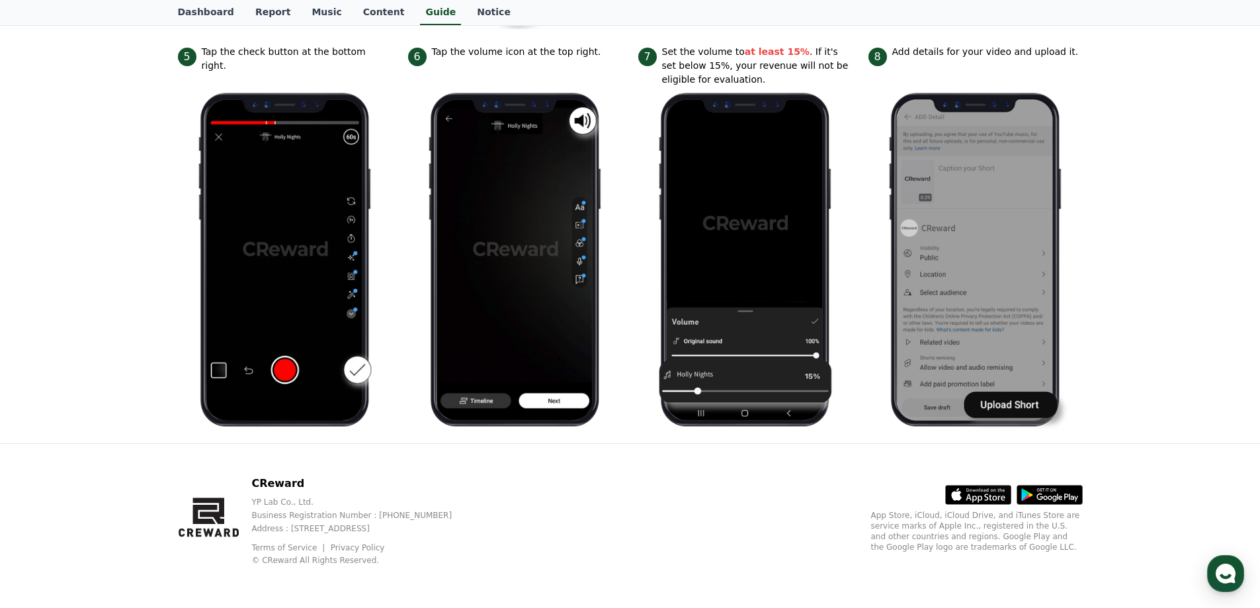
click at [1043, 394] on img at bounding box center [975, 260] width 193 height 346
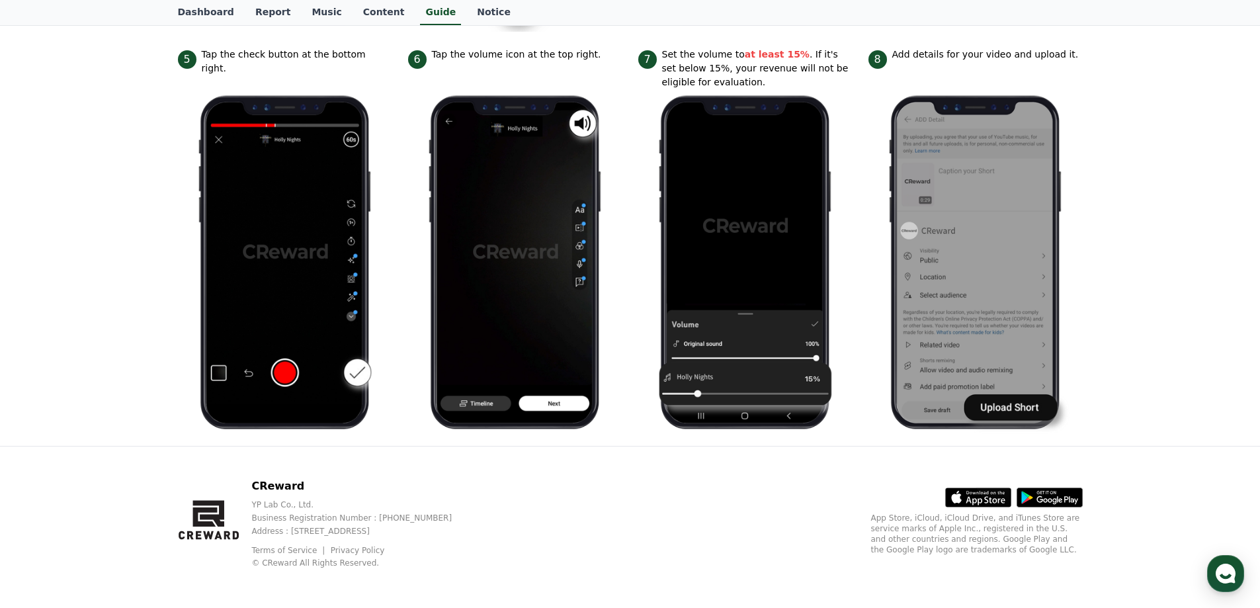
scroll to position [72, 0]
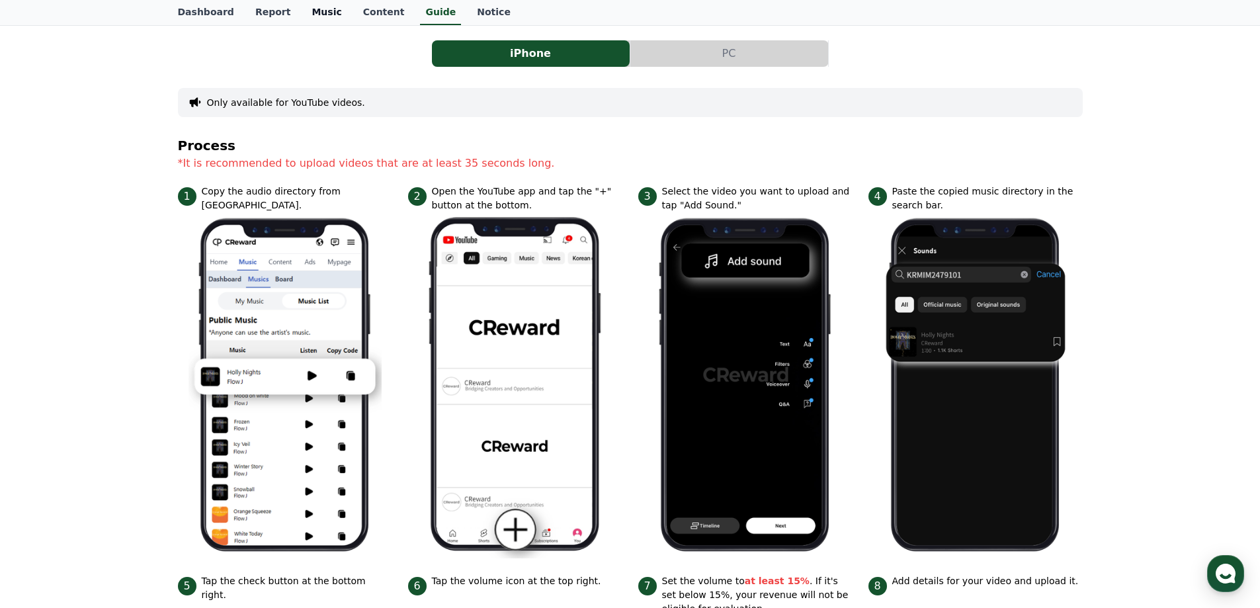
click at [321, 13] on link "Music" at bounding box center [326, 12] width 51 height 25
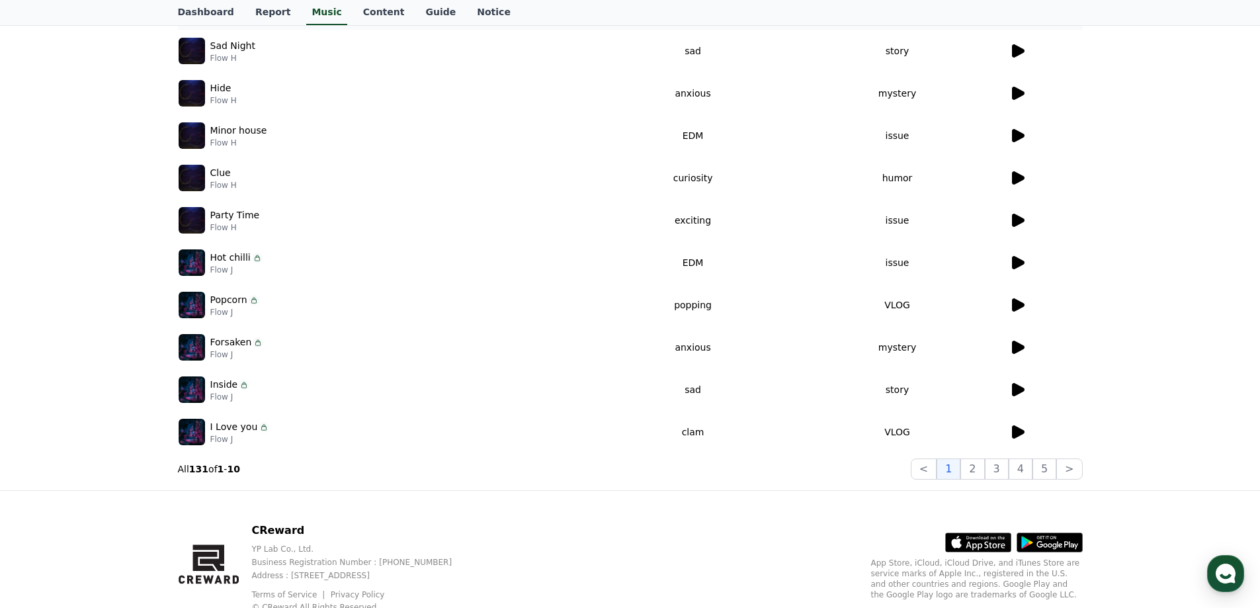
scroll to position [288, 0]
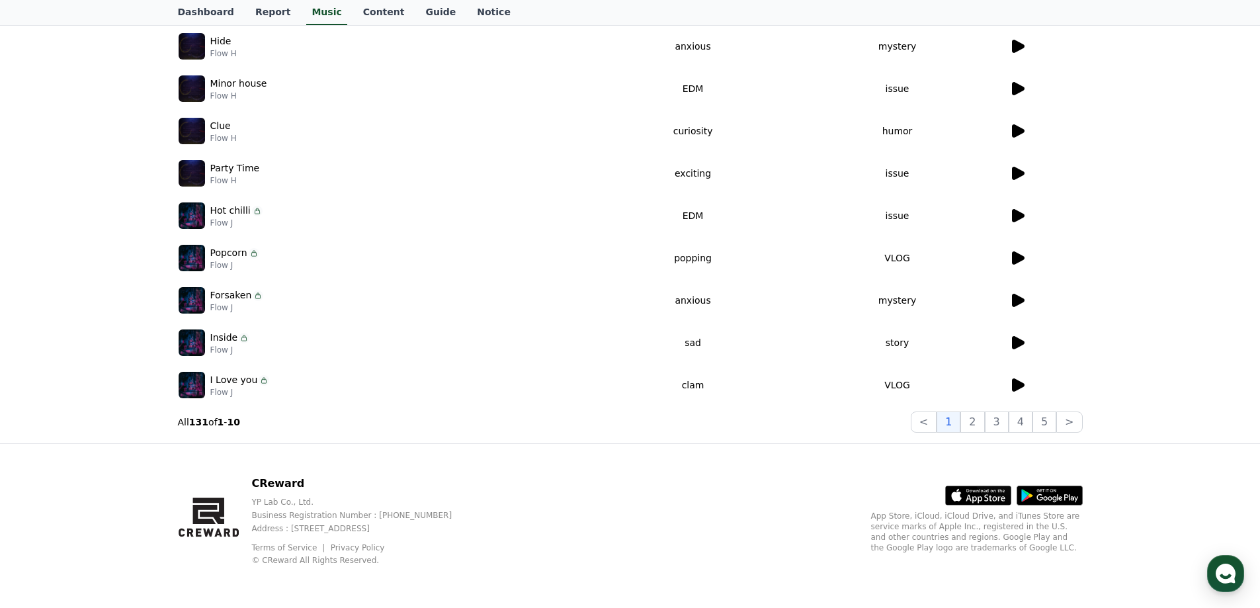
click at [1015, 296] on icon at bounding box center [1018, 300] width 13 height 13
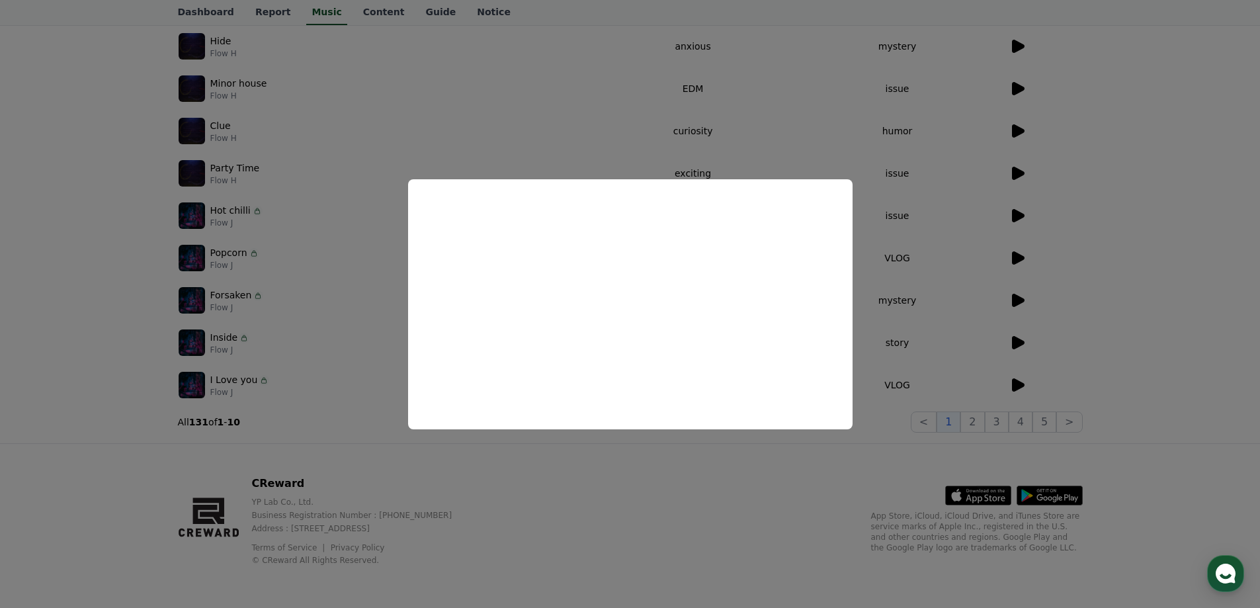
click at [1123, 277] on button "close modal" at bounding box center [630, 304] width 1260 height 608
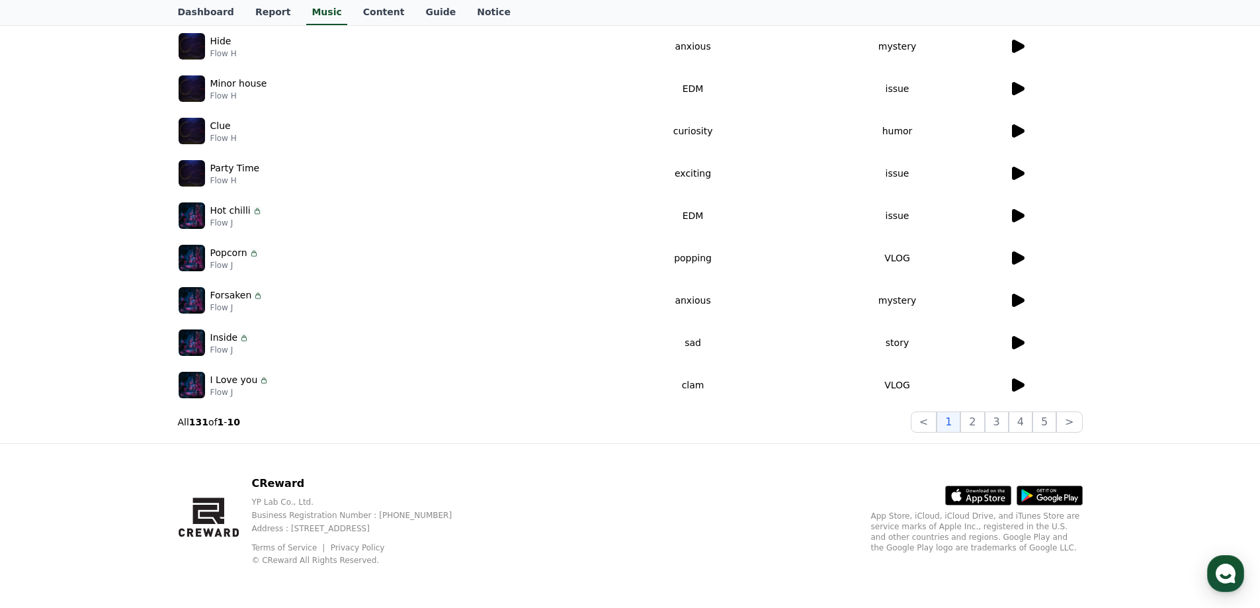
drag, startPoint x: 212, startPoint y: 294, endPoint x: 235, endPoint y: 304, distance: 25.5
click at [235, 304] on div "Forsaken Flow J" at bounding box center [237, 300] width 54 height 24
copy div "Forsaken Flow J"
click at [1180, 155] on div "Important Notes for Using the CReward Music Service Music * Set the volume to 1…" at bounding box center [630, 124] width 1260 height 640
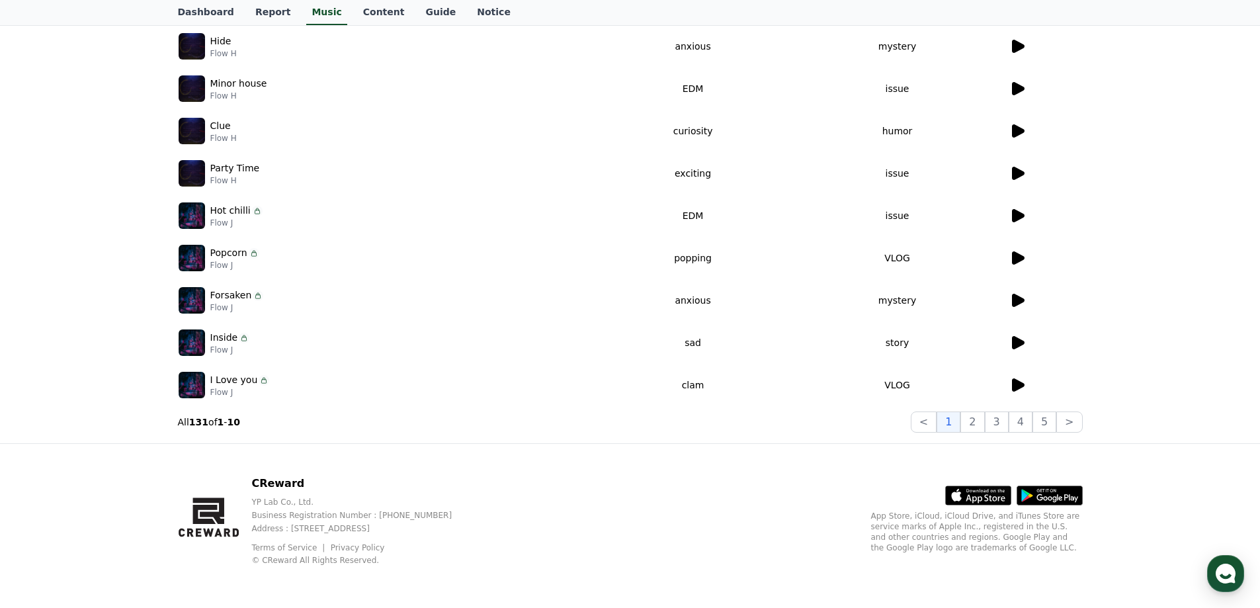
drag, startPoint x: 210, startPoint y: 294, endPoint x: 284, endPoint y: 308, distance: 75.3
click at [284, 308] on div "Forsaken Flow J" at bounding box center [389, 300] width 421 height 26
copy div "Forsaken Flow J"
click at [1136, 212] on div "Important Notes for Using the CReward Music Service Music * Set the volume to 1…" at bounding box center [630, 124] width 1260 height 640
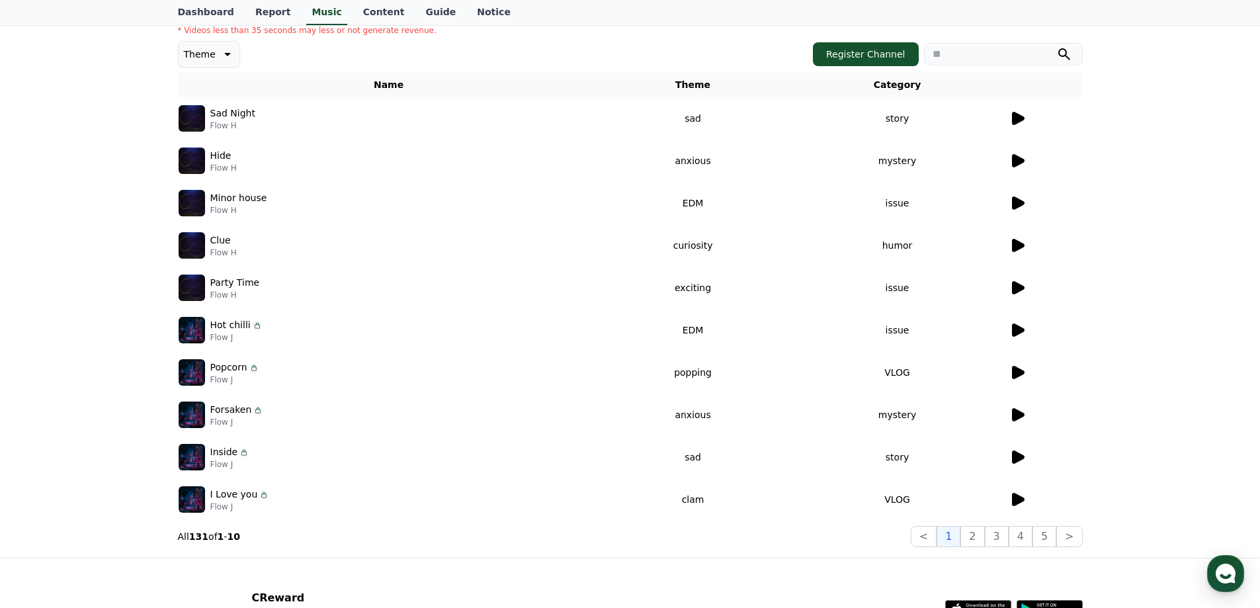
scroll to position [0, 0]
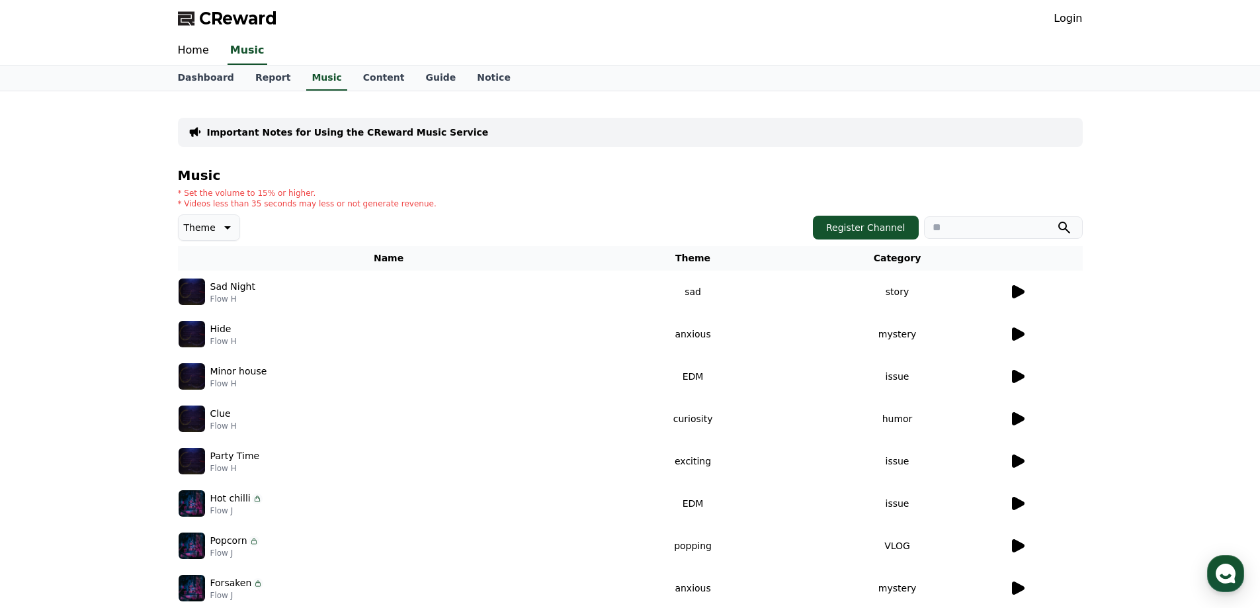
click at [202, 228] on p "Theme" at bounding box center [200, 227] width 32 height 19
click at [582, 170] on h4 "Music" at bounding box center [630, 175] width 905 height 15
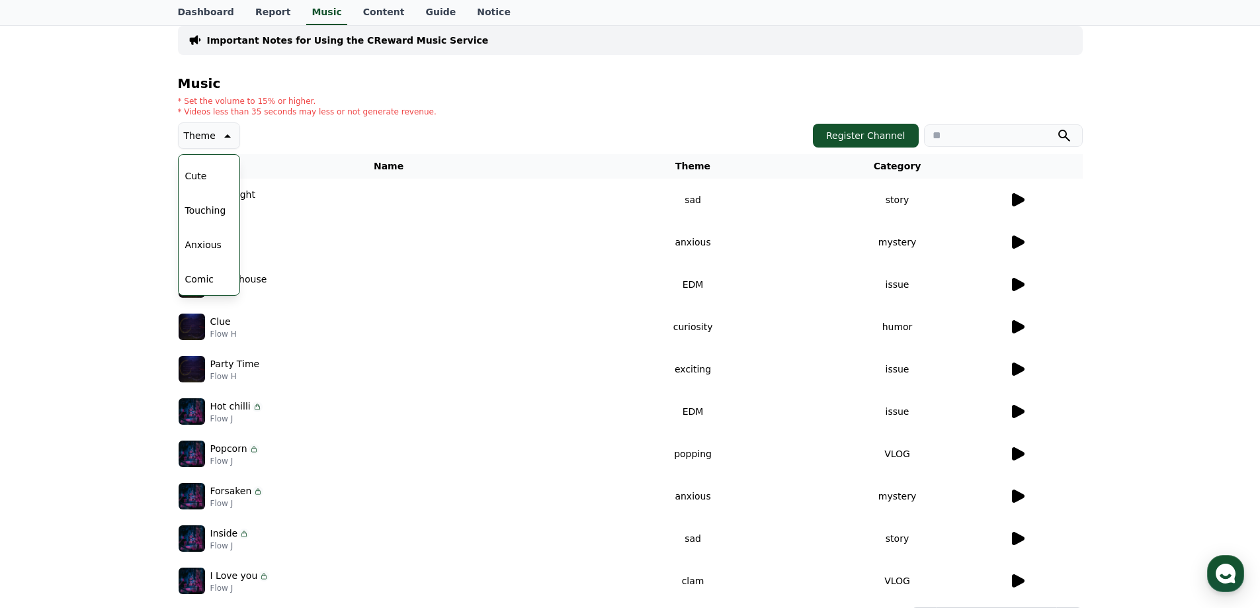
scroll to position [288, 0]
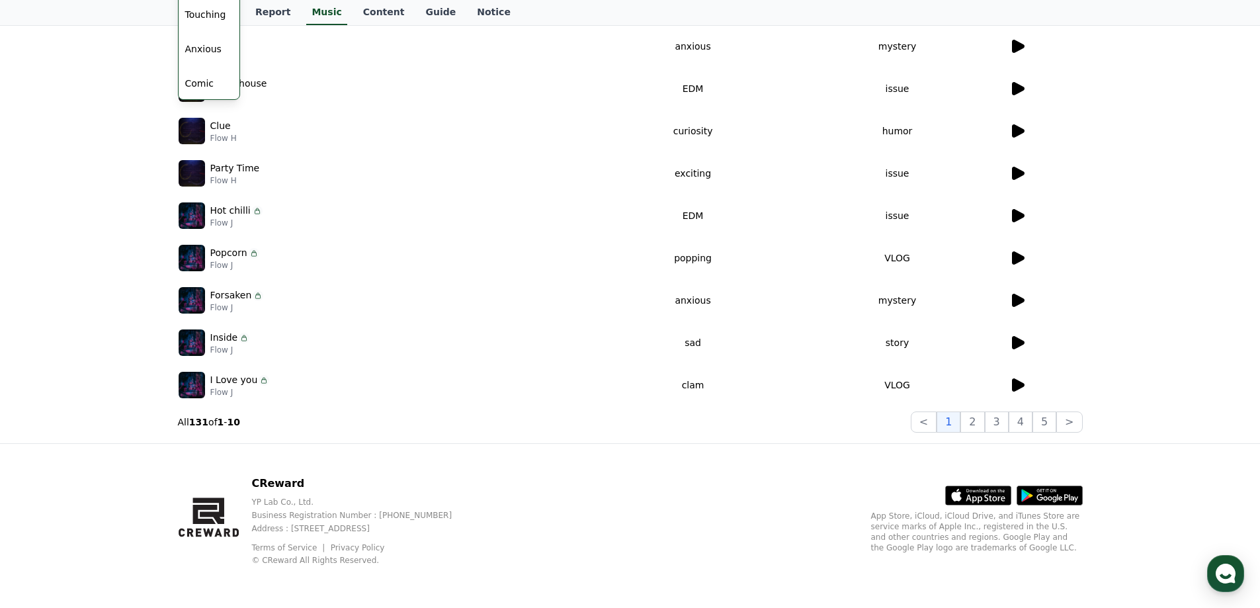
drag, startPoint x: 212, startPoint y: 293, endPoint x: 301, endPoint y: 304, distance: 89.3
click at [301, 304] on div "Forsaken Flow J" at bounding box center [389, 300] width 421 height 26
drag, startPoint x: 208, startPoint y: 290, endPoint x: 243, endPoint y: 312, distance: 41.5
click at [243, 312] on div "Forsaken Flow J" at bounding box center [389, 300] width 421 height 26
copy div "Forsaken Flow J"
